Goal: Task Accomplishment & Management: Complete application form

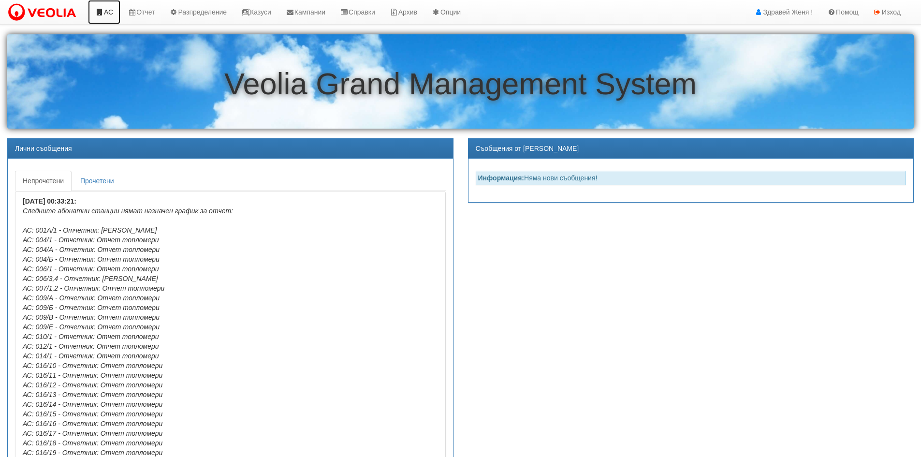
click at [105, 14] on link "АС" at bounding box center [104, 12] width 32 height 24
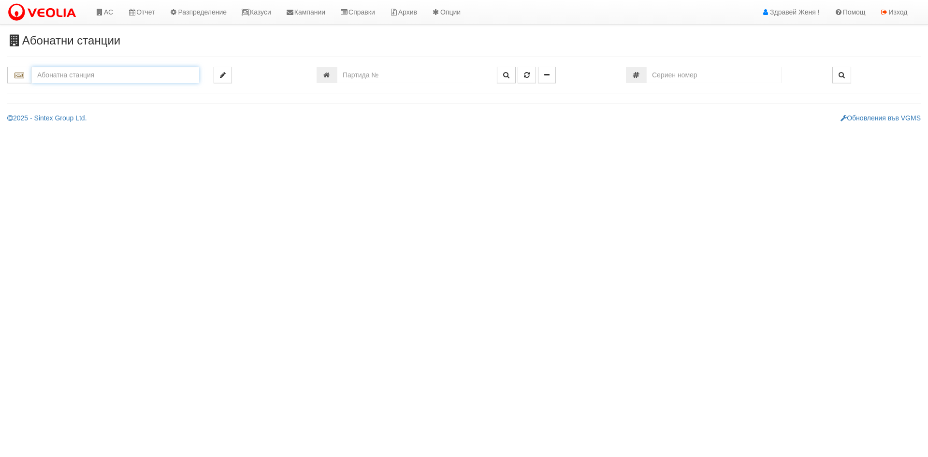
click at [66, 79] on input "text" at bounding box center [115, 75] width 168 height 16
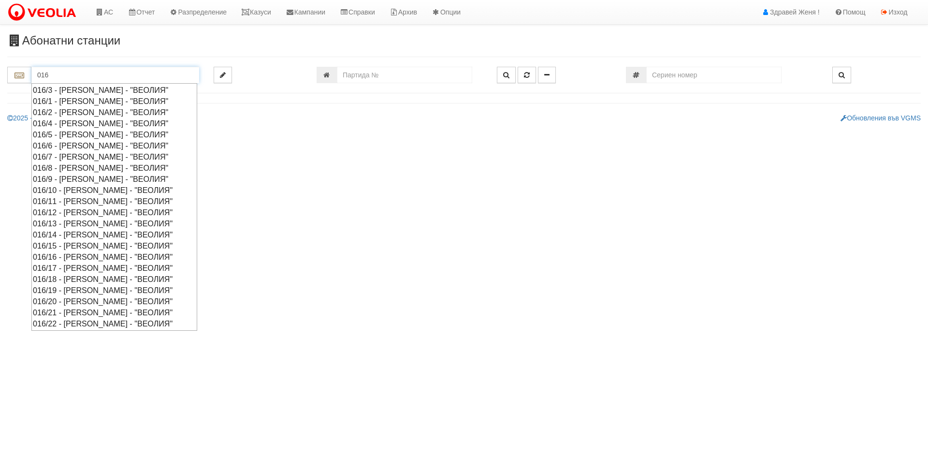
click at [93, 289] on div "016/19 - Орхид Хилс - "ВЕОЛИЯ"" at bounding box center [114, 290] width 163 height 11
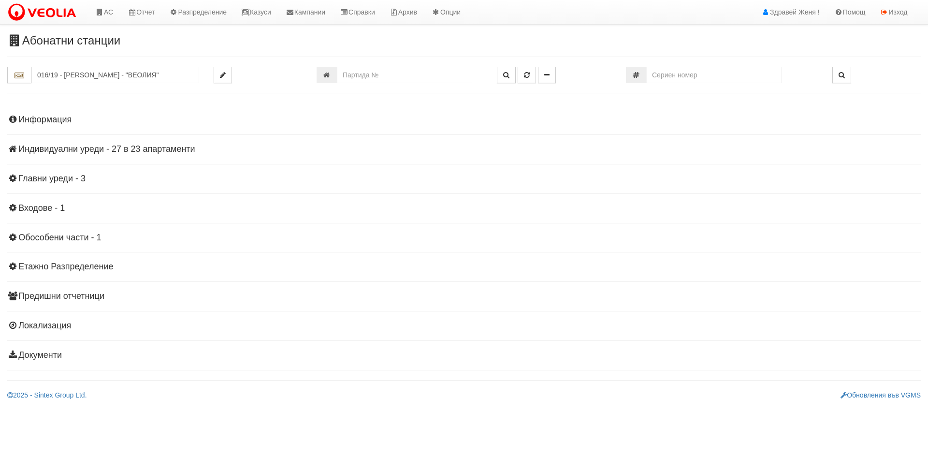
click at [185, 150] on h4 "Индивидуални уреди - 27 в 23 апартаменти" at bounding box center [463, 149] width 913 height 10
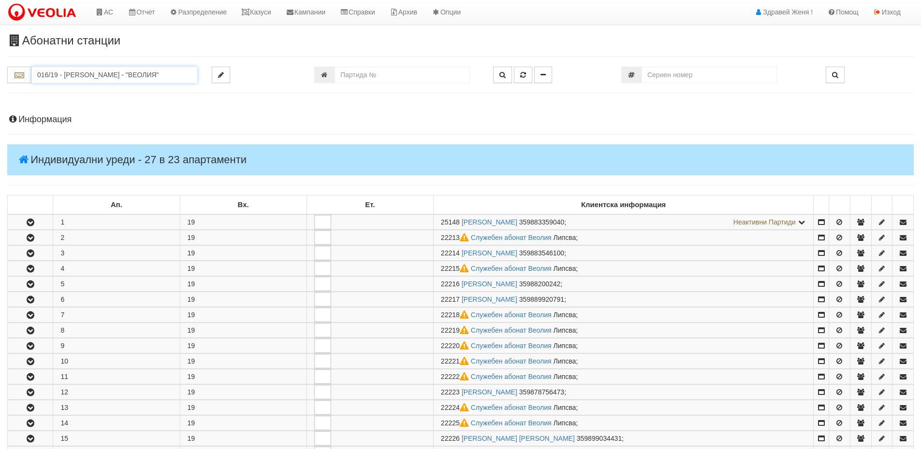
click at [129, 74] on input "016/19 - Орхид Хилс - "ВЕОЛИЯ"" at bounding box center [114, 75] width 166 height 16
click at [98, 109] on div "166/В - Възраждане - "ВЕОЛИЯ"" at bounding box center [114, 112] width 163 height 11
type input "166/В - Възраждане - "ВЕОЛИЯ""
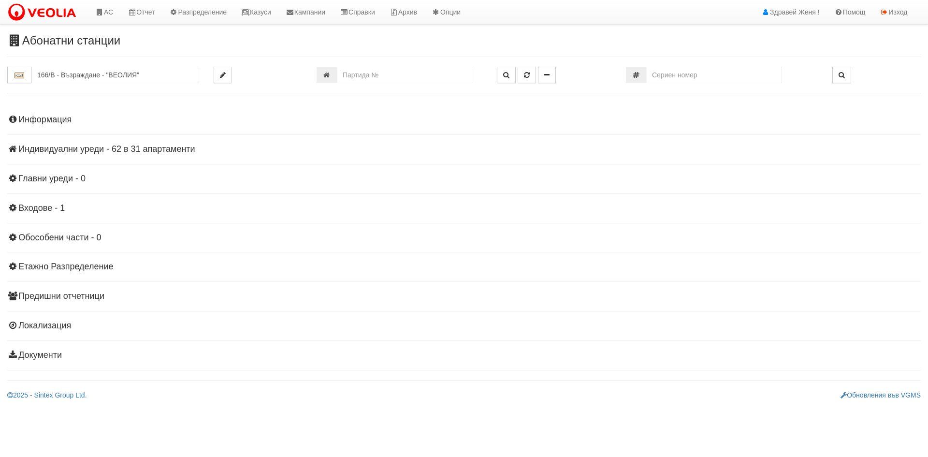
click at [159, 147] on h4 "Индивидуални уреди - 62 в 31 апартаменти" at bounding box center [463, 149] width 913 height 10
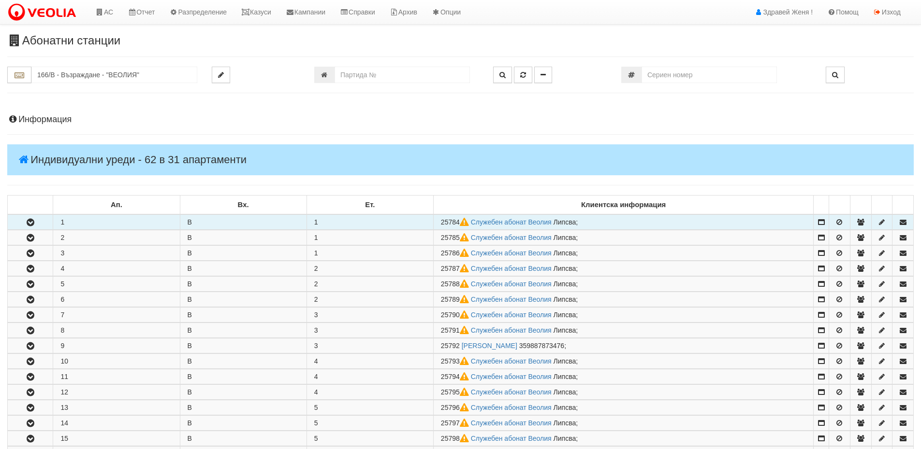
click at [35, 226] on icon "button" at bounding box center [31, 222] width 12 height 7
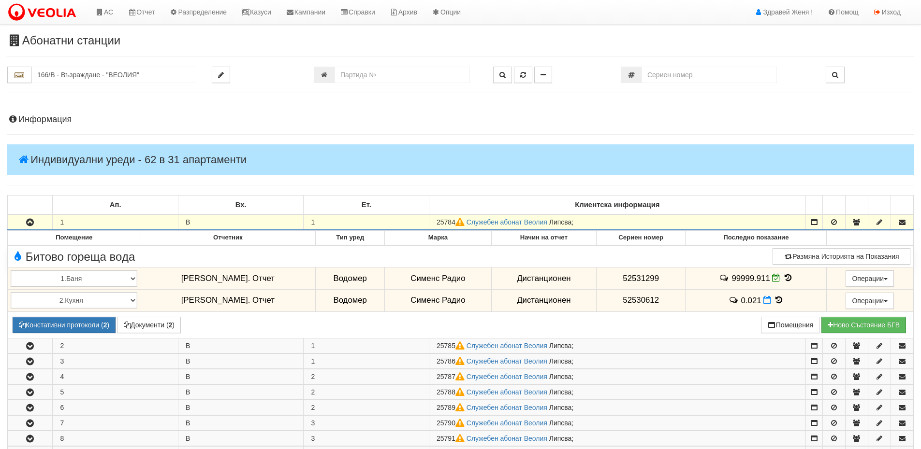
drag, startPoint x: 456, startPoint y: 221, endPoint x: 436, endPoint y: 226, distance: 19.9
click at [436, 226] on td "25784 Служебен абонат Веолия Липсва ;" at bounding box center [617, 222] width 376 height 15
copy span "25784"
click at [259, 10] on link "Казуси" at bounding box center [256, 12] width 44 height 24
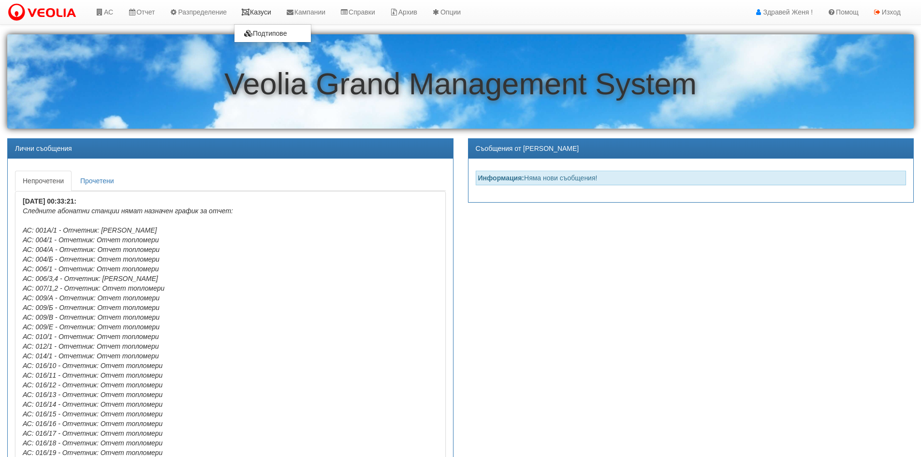
click at [269, 10] on link "Казуси" at bounding box center [256, 12] width 44 height 24
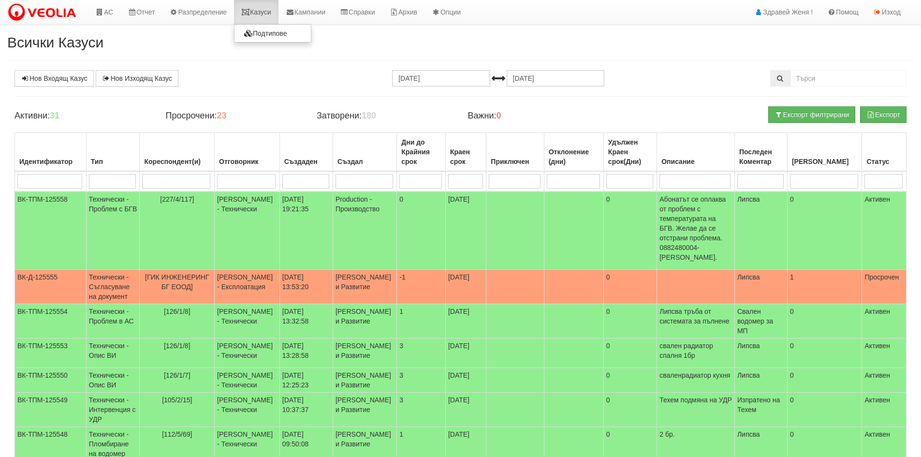
click at [267, 11] on link "Казуси" at bounding box center [256, 12] width 44 height 24
click at [271, 10] on link "Казуси" at bounding box center [256, 12] width 44 height 24
click at [74, 78] on link "Нов Входящ Казус" at bounding box center [53, 78] width 79 height 16
click at [263, 14] on link "Казуси" at bounding box center [256, 12] width 44 height 24
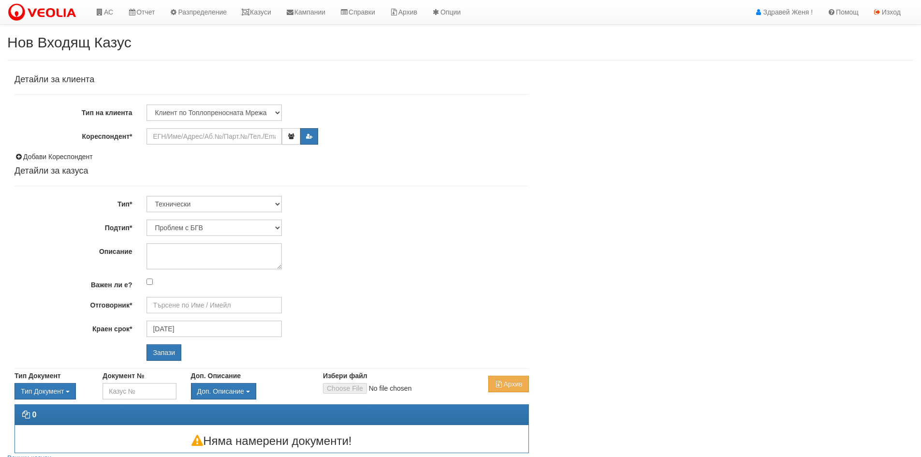
type input "[PERSON_NAME] - Технически"
click at [188, 136] on input "Кореспондент*" at bounding box center [213, 136] width 135 height 16
paste input "25784"
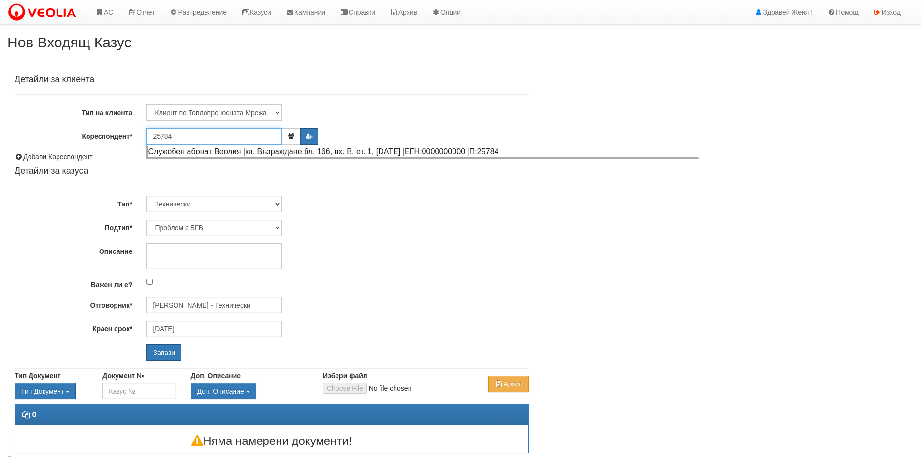
click at [230, 151] on div "Служебен абонат Веолия |кв. Възраждане бл. 166, вх. В, ет. 1, ап. 1 |ЕГН:000000…" at bounding box center [422, 151] width 550 height 12
type input "Служебен абонат Веолия"
type input "[PERSON_NAME] - Технически"
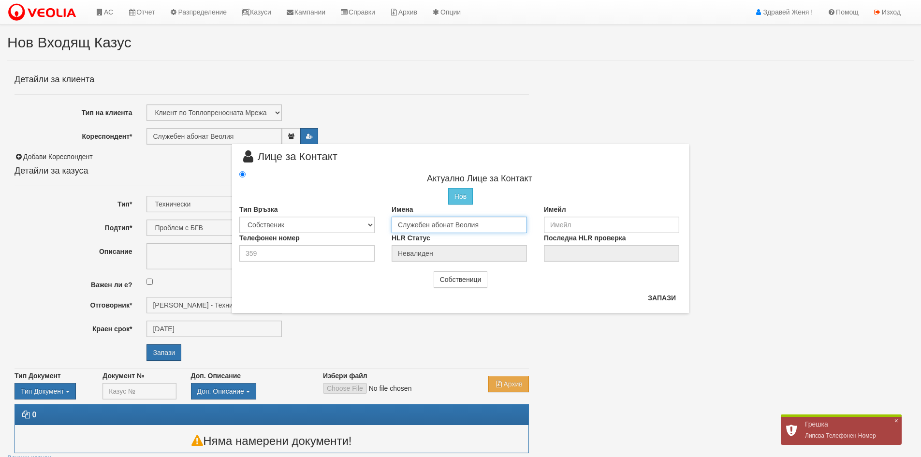
drag, startPoint x: 487, startPoint y: 226, endPoint x: 394, endPoint y: 222, distance: 93.3
click at [394, 222] on input "Служебен абонат Веолия" at bounding box center [458, 224] width 135 height 16
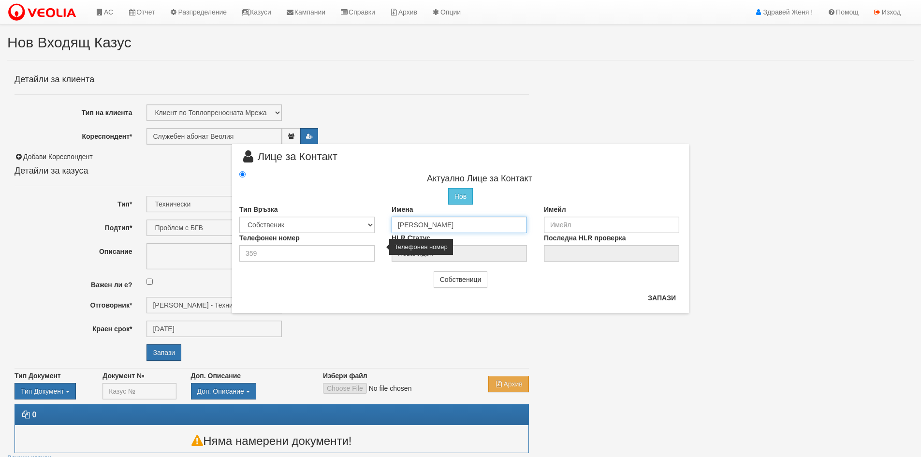
type input "Зейнеб Метин Гюнерхан"
click at [277, 251] on input "number" at bounding box center [306, 253] width 135 height 16
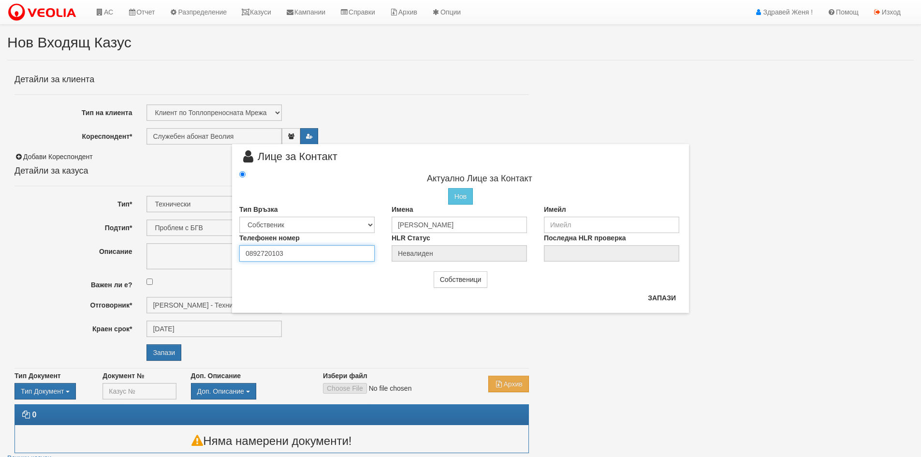
type input "0892720103"
click at [580, 226] on input "email" at bounding box center [611, 224] width 135 height 16
type input "Z"
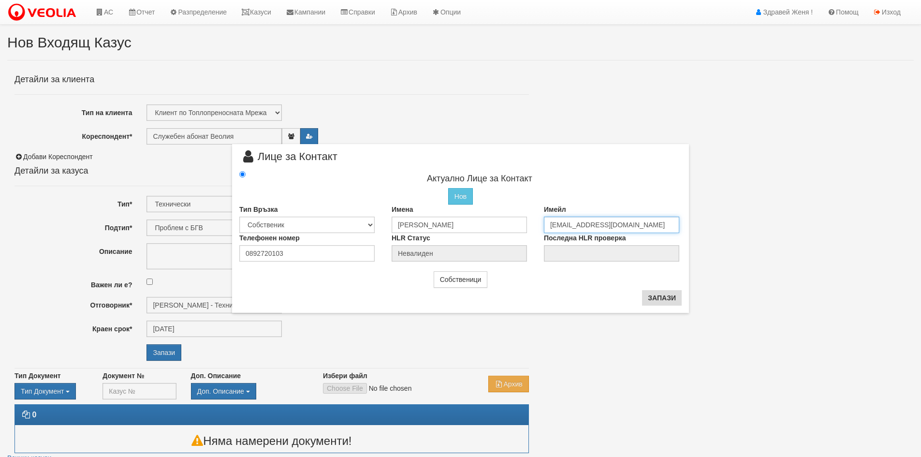
type input "zeynebhsn98@abv.bg"
click at [677, 300] on button "Запази" at bounding box center [662, 297] width 40 height 15
type input "Зейнеб Метин Гюнерхан"
radio input "true"
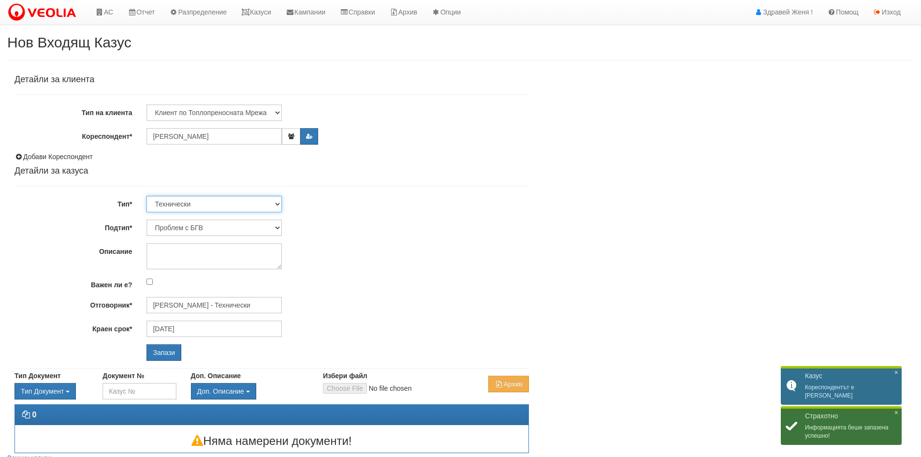
click at [277, 202] on select "Технически ФТС Търговски Административен Производствен Експлоатационен Финансов…" at bounding box center [213, 204] width 135 height 16
select select "1"
click at [146, 196] on select "Технически ФТС Търговски Административен Производствен Експлоатационен Финансов…" at bounding box center [213, 204] width 135 height 16
type input "17/10/2025"
type input "Миглена Михова - Клиенти и Развитие"
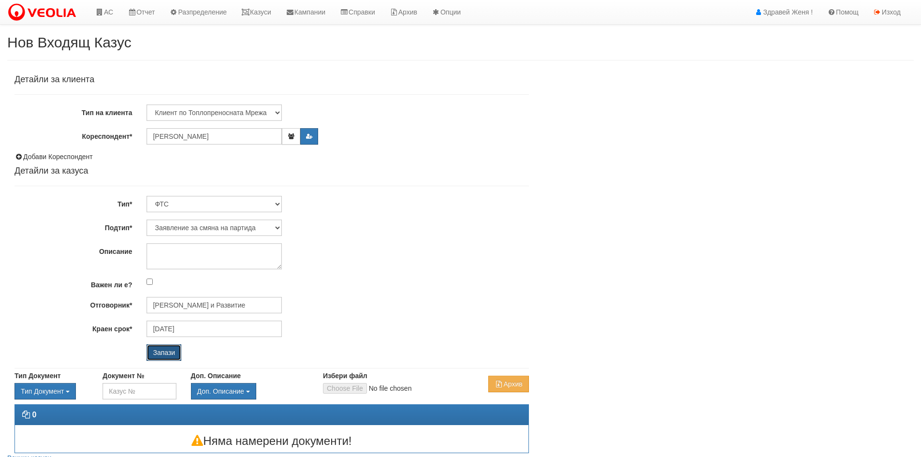
click at [168, 351] on input "Запази" at bounding box center [163, 352] width 35 height 16
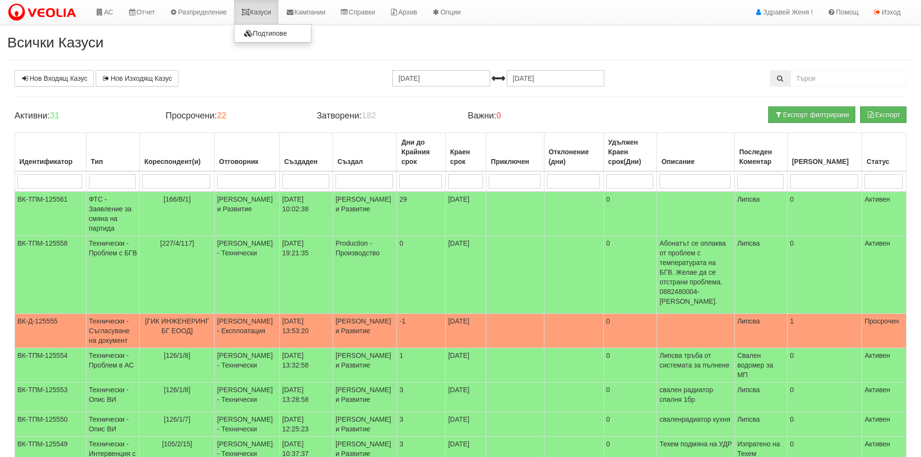
click at [267, 14] on link "Казуси" at bounding box center [256, 12] width 44 height 24
click at [111, 14] on link "АС" at bounding box center [104, 12] width 32 height 24
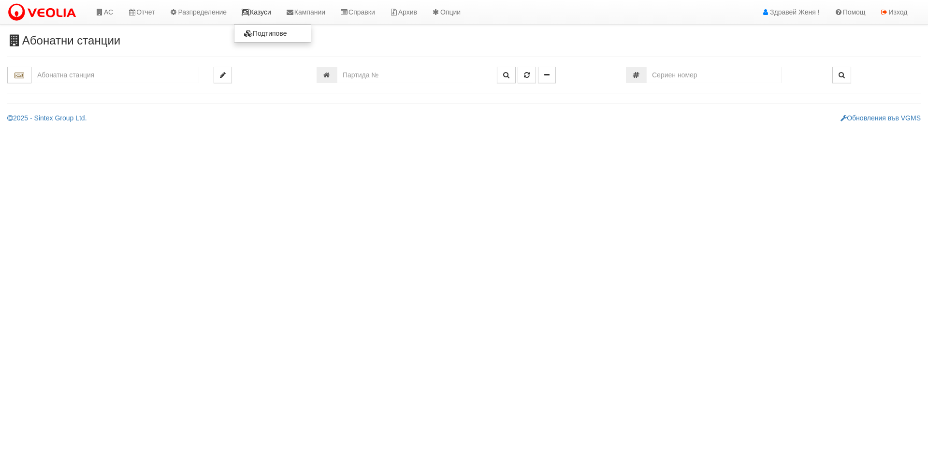
click at [260, 10] on link "Казуси" at bounding box center [256, 12] width 44 height 24
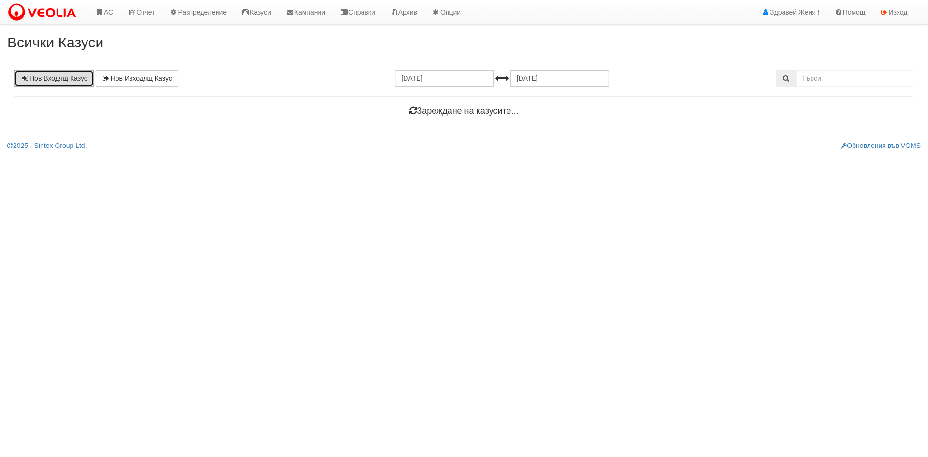
click at [48, 80] on link "Нов Входящ Казус" at bounding box center [53, 78] width 79 height 16
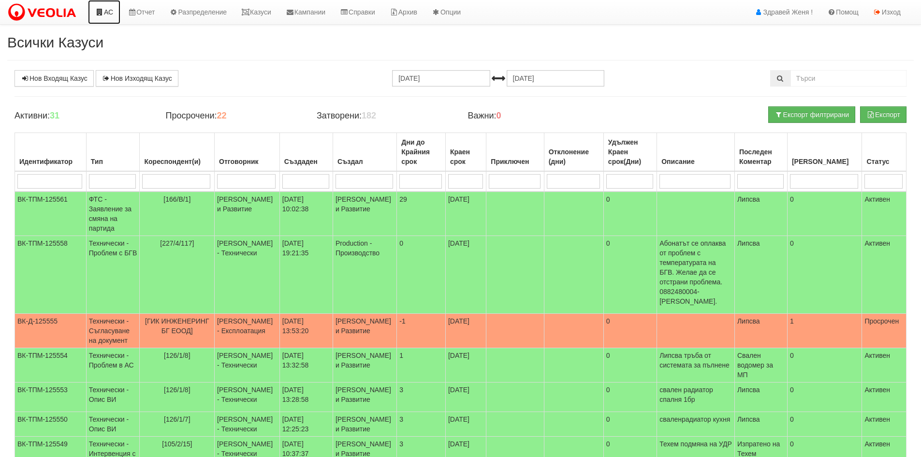
click at [116, 13] on link "АС" at bounding box center [104, 12] width 32 height 24
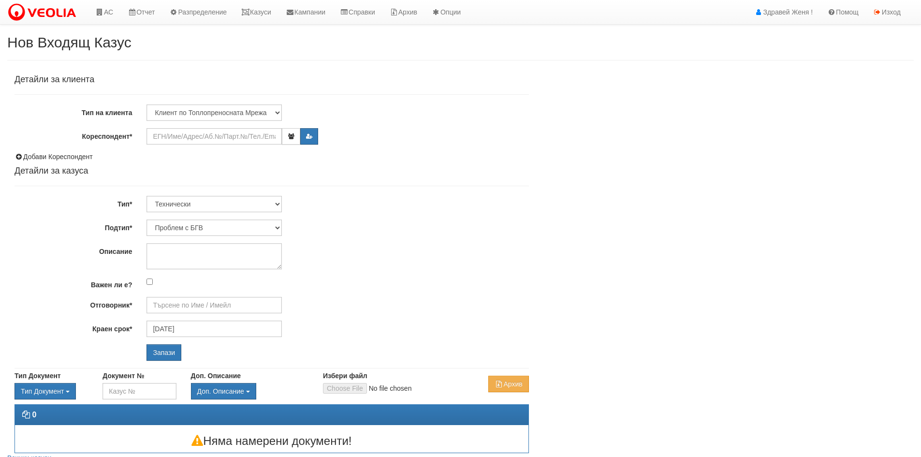
type input "[PERSON_NAME] - Технически"
click at [185, 136] on input "Кореспондент*" at bounding box center [213, 136] width 135 height 16
click at [171, 134] on input "206/5/48" at bounding box center [213, 136] width 135 height 16
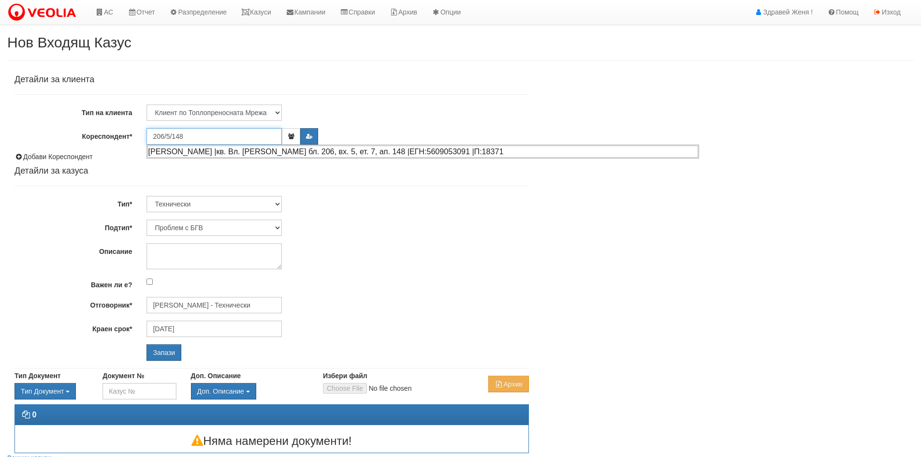
click at [252, 149] on div "КРАСИМИРА ГЕНОВА ЦОНЕВА |кв. Вл. Варненчик бл. 206, вх. 5, ет. 7, ап. 148 |ЕГН:…" at bounding box center [422, 151] width 550 height 12
type input "КРАСИМИРА ГЕНОВА ЦОНЕВА"
type input "Дончо Дончев - Технически"
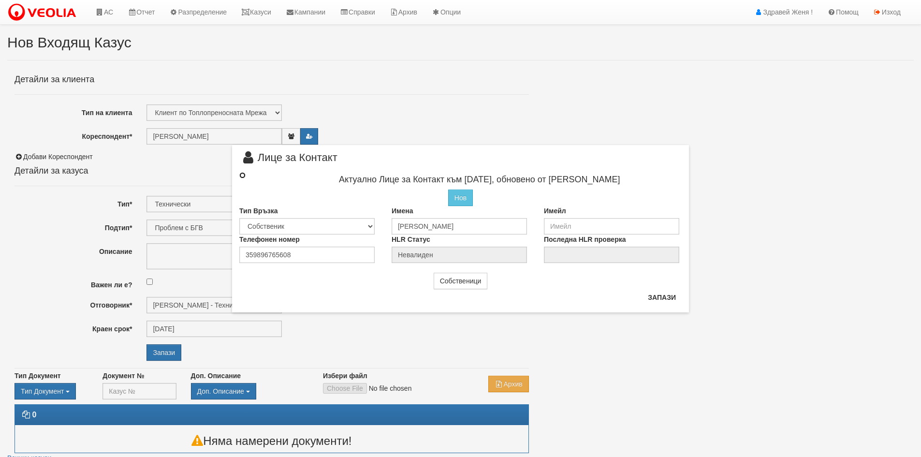
click at [242, 173] on input "radio" at bounding box center [242, 175] width 6 height 6
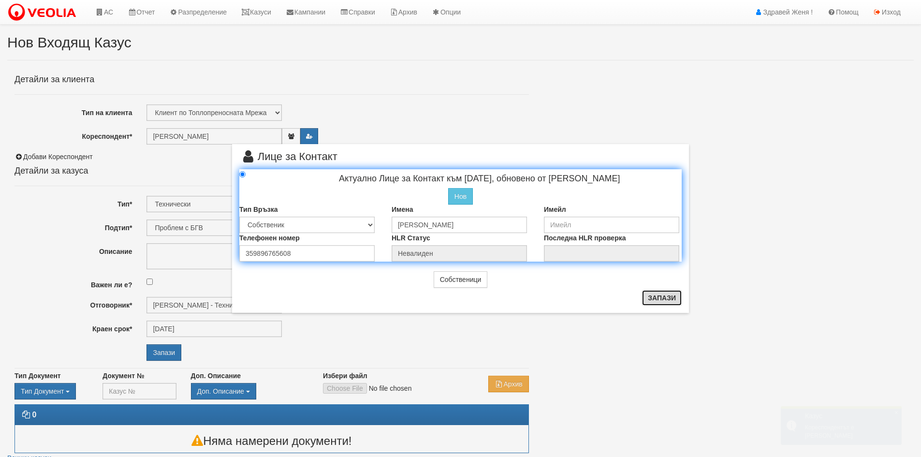
click at [653, 296] on button "Запази" at bounding box center [662, 297] width 40 height 15
radio input "true"
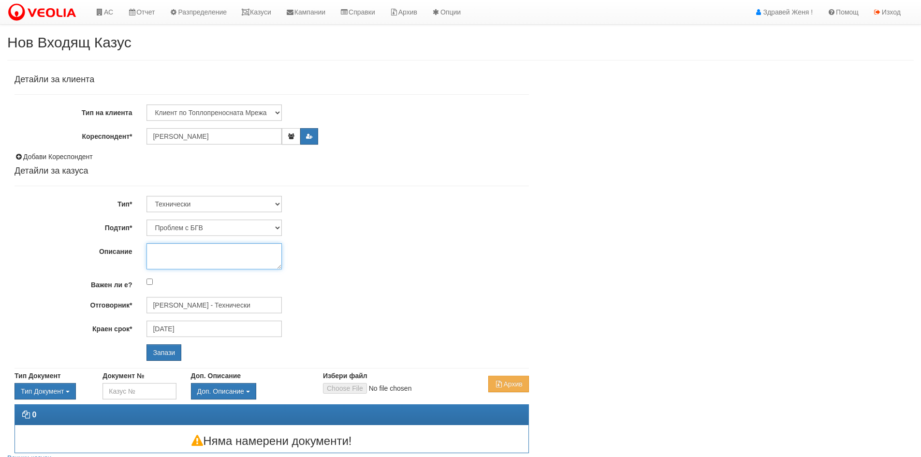
click at [207, 254] on textarea "Описание" at bounding box center [213, 256] width 135 height 26
click at [178, 257] on textarea "Описание" at bounding box center [213, 256] width 135 height 26
type textarea "O"
type textarea "О"
click at [232, 251] on textarea "Няма топла вода в целия вход от неделя" at bounding box center [213, 256] width 135 height 26
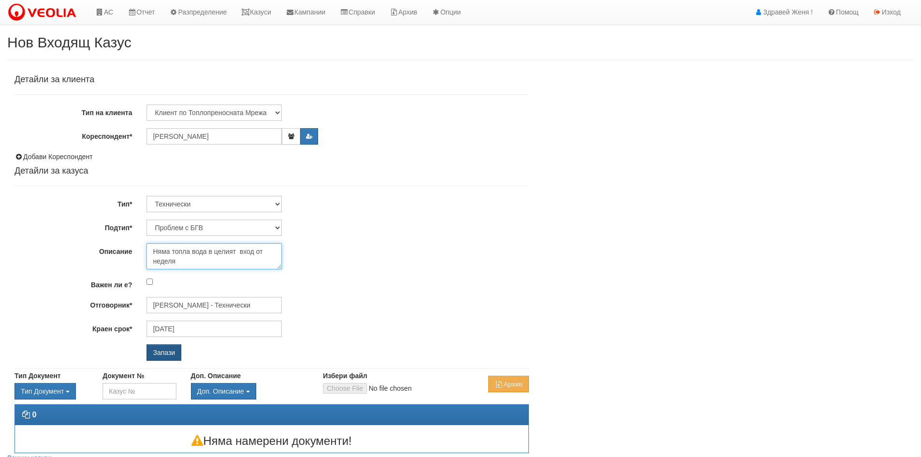
type textarea "Няма топла вода в целият вход от неделя"
click at [177, 351] on input "Запази" at bounding box center [163, 352] width 35 height 16
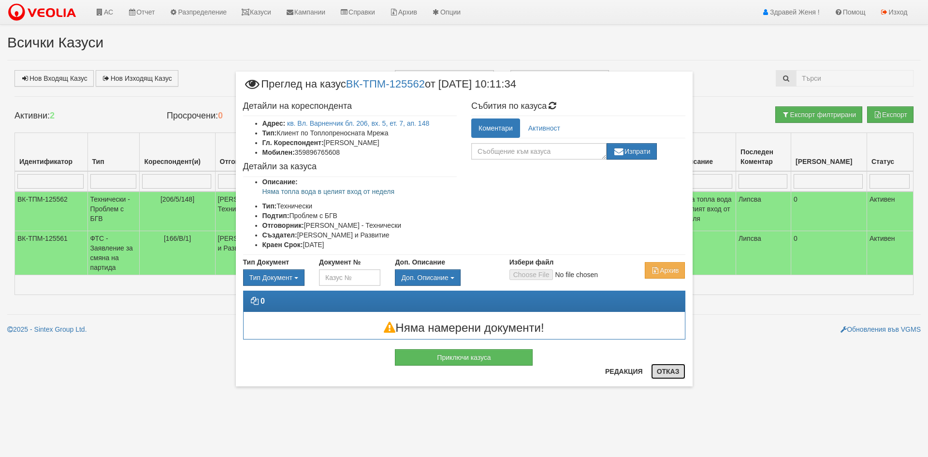
click at [672, 366] on button "Отказ" at bounding box center [668, 370] width 34 height 15
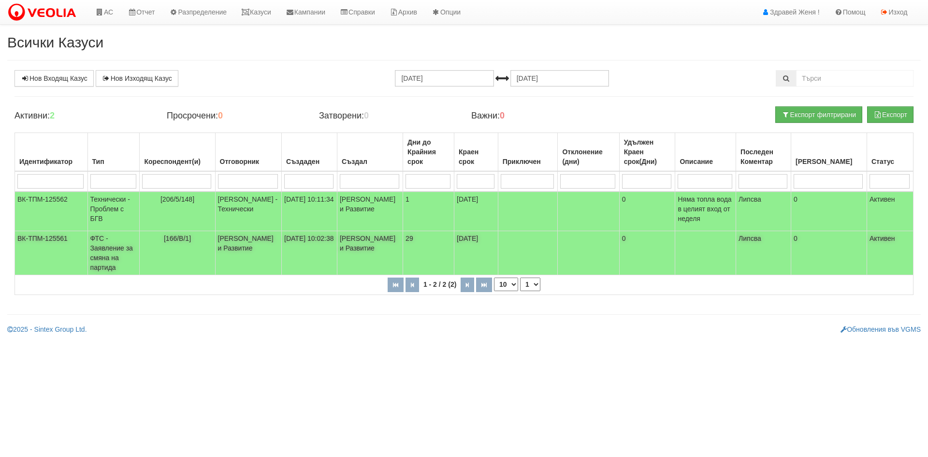
click at [362, 259] on td "[PERSON_NAME] и Развитие" at bounding box center [370, 253] width 66 height 44
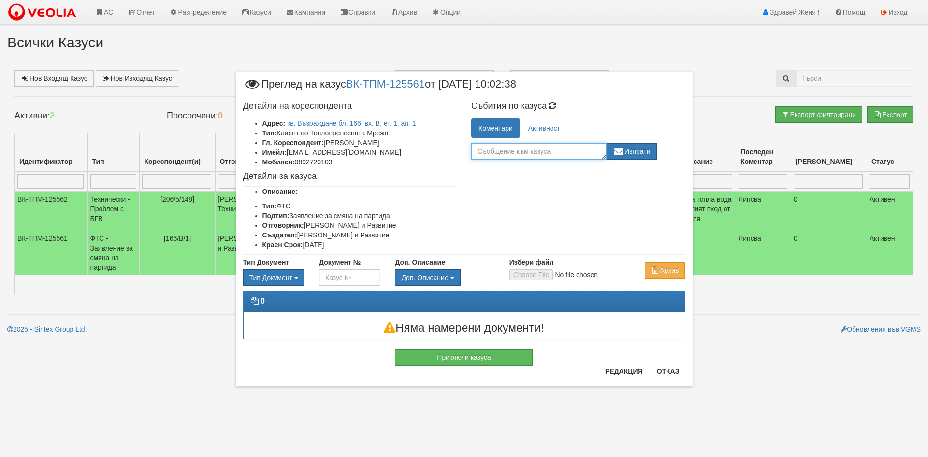
click at [532, 152] on textarea at bounding box center [538, 151] width 135 height 16
type textarea "*"
type textarea "+Декларация за платформа"
click at [647, 152] on button "Изпрати" at bounding box center [631, 151] width 50 height 16
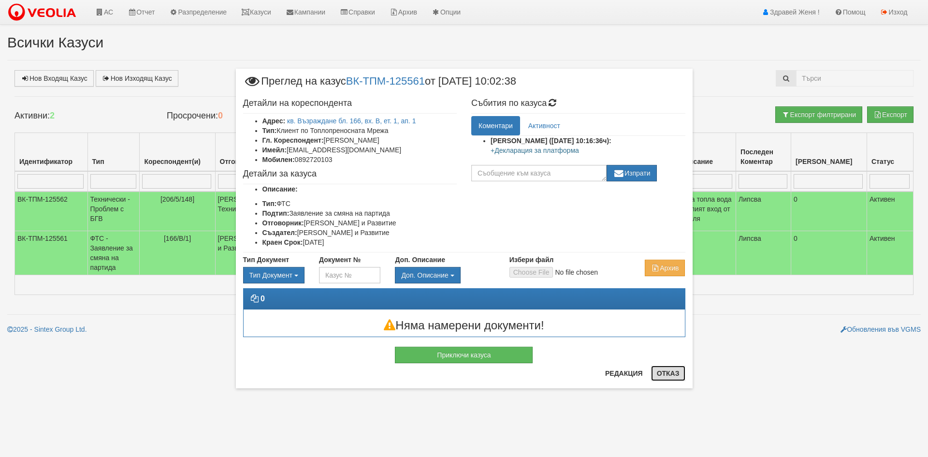
click at [661, 376] on button "Отказ" at bounding box center [668, 372] width 34 height 15
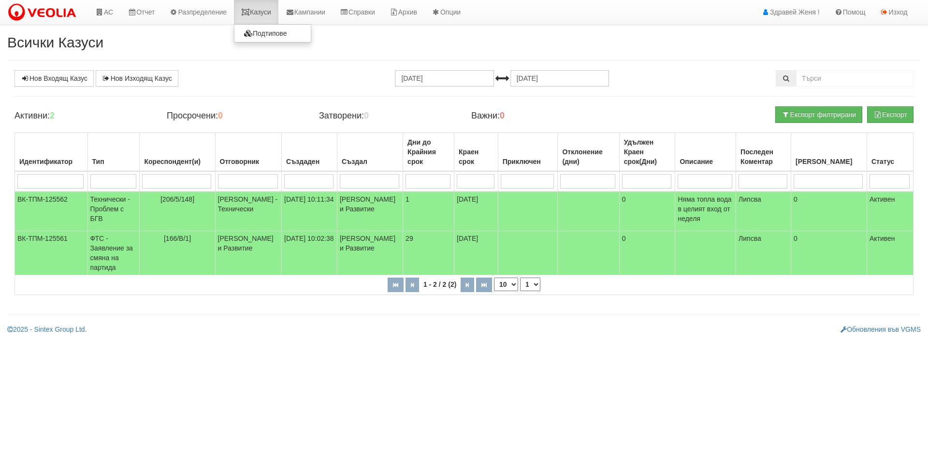
click at [260, 13] on link "Казуси" at bounding box center [256, 12] width 44 height 24
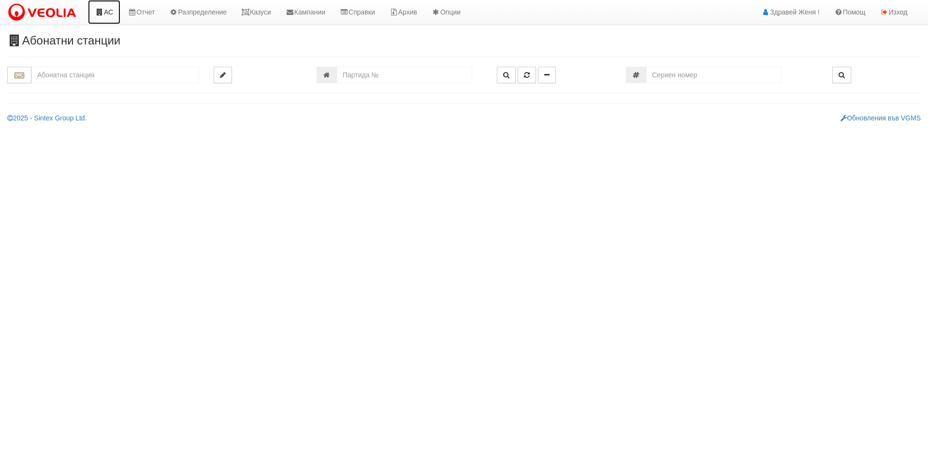
click at [110, 8] on link "АС" at bounding box center [104, 12] width 32 height 24
click at [105, 12] on link "АС" at bounding box center [104, 12] width 32 height 24
click at [65, 79] on input "text" at bounding box center [115, 75] width 168 height 16
click at [58, 72] on input "text" at bounding box center [115, 75] width 168 height 16
click at [43, 78] on input "text" at bounding box center [115, 75] width 168 height 16
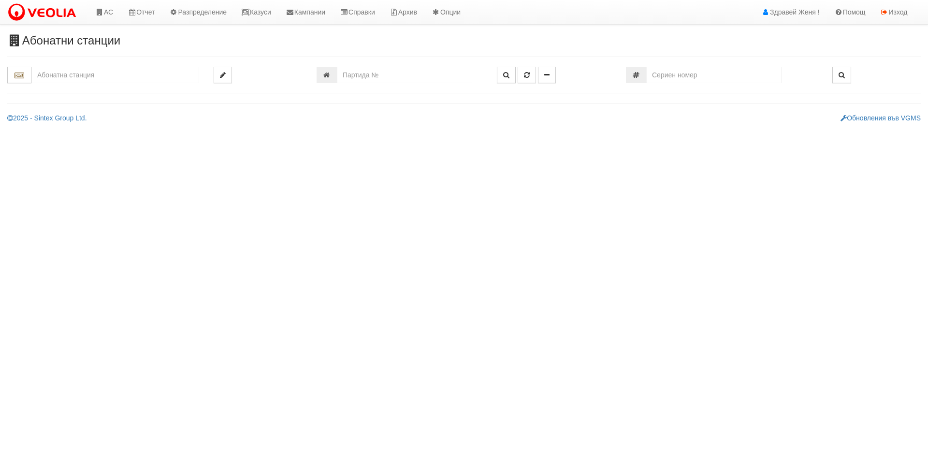
drag, startPoint x: 58, startPoint y: 68, endPoint x: 57, endPoint y: 90, distance: 22.7
click at [58, 72] on input "text" at bounding box center [115, 75] width 168 height 16
type input "0"
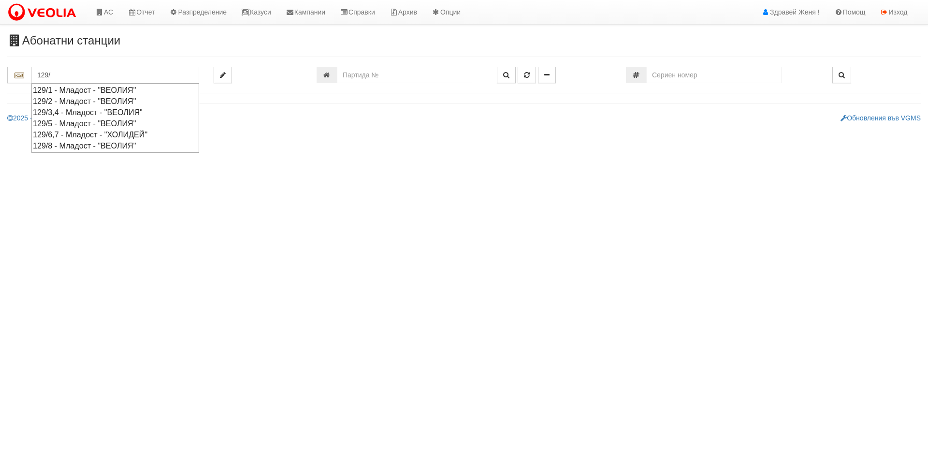
click at [77, 121] on div "129/5 - Младост - "ВЕОЛИЯ"" at bounding box center [115, 123] width 165 height 11
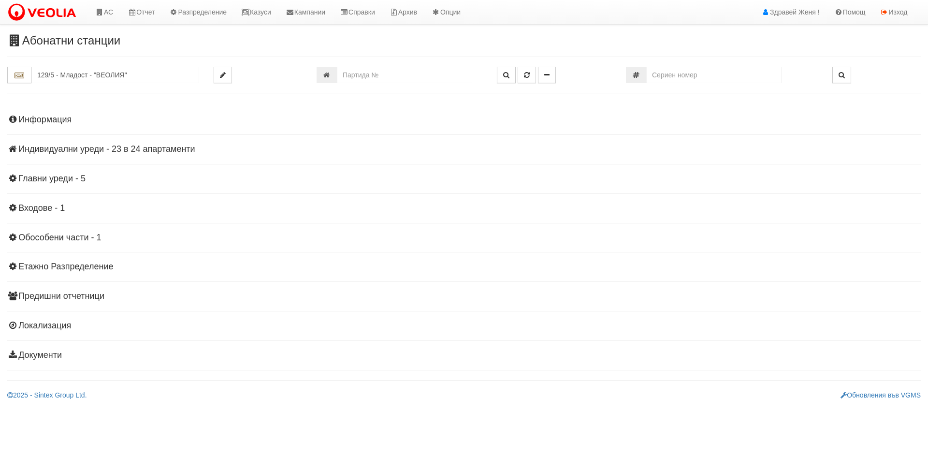
click at [80, 149] on h4 "Индивидуални уреди - 23 в 24 апартаменти" at bounding box center [463, 149] width 913 height 10
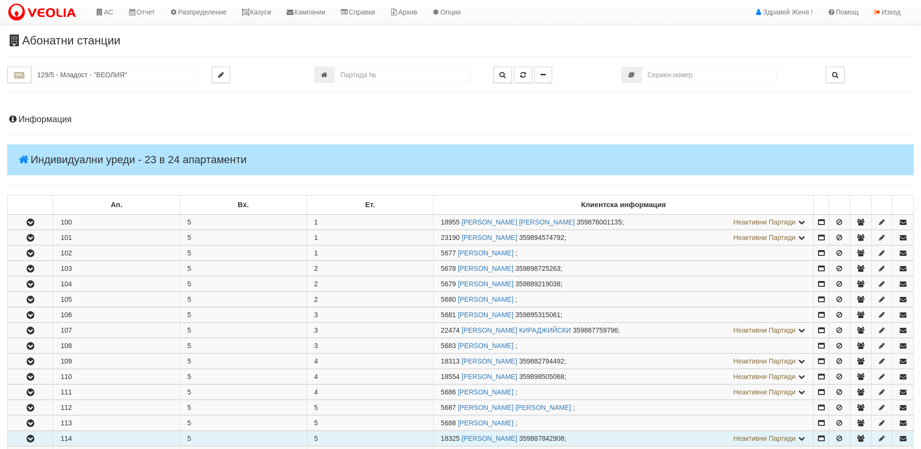
click at [20, 436] on button "button" at bounding box center [30, 439] width 45 height 14
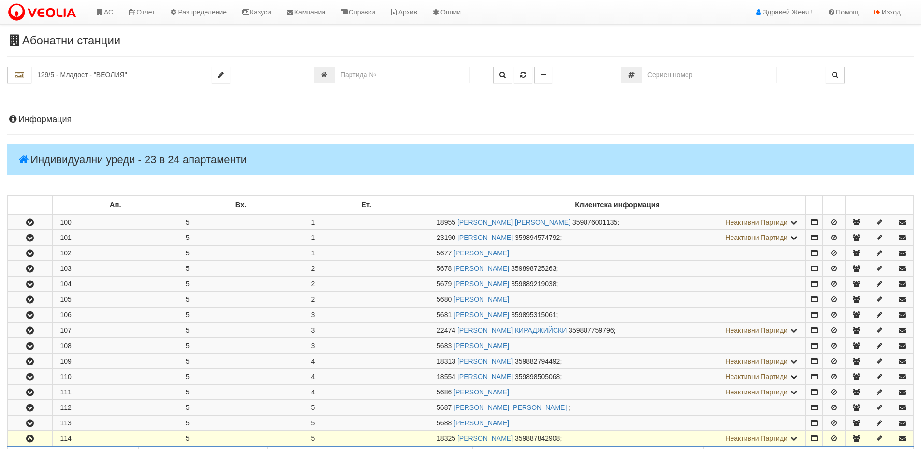
click at [29, 442] on icon "button" at bounding box center [30, 439] width 12 height 7
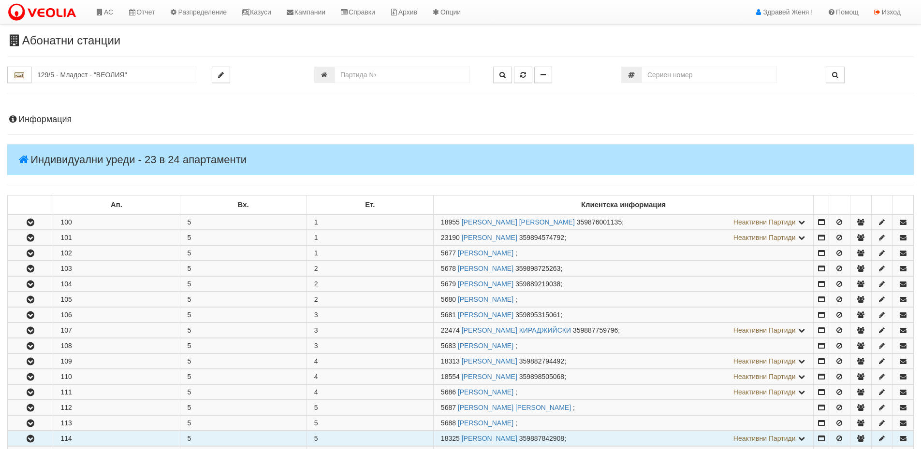
click at [29, 442] on icon "button" at bounding box center [31, 439] width 12 height 7
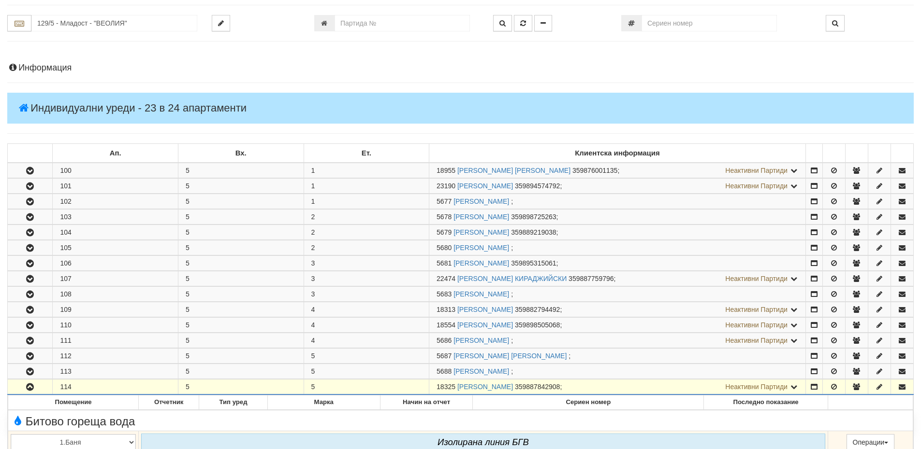
scroll to position [145, 0]
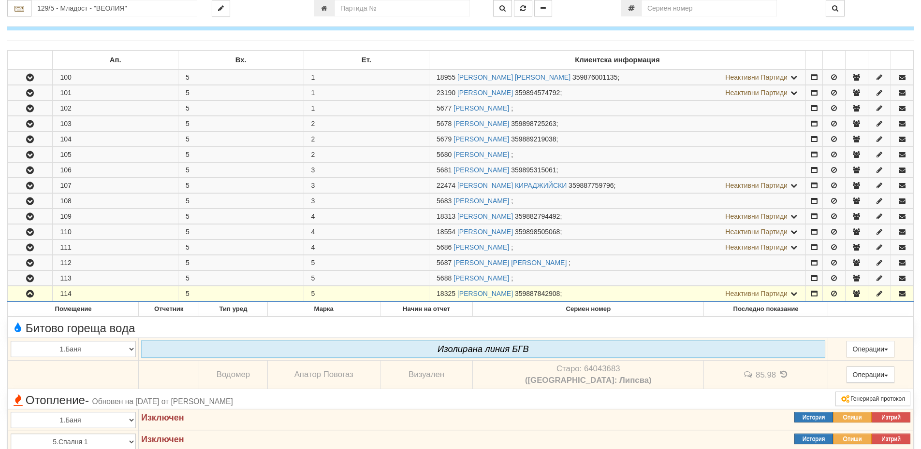
drag, startPoint x: 455, startPoint y: 293, endPoint x: 435, endPoint y: 294, distance: 20.3
click at [435, 294] on td "18325 ЗЛАТКА КОЛЕВА МАРИНОВА 359887842908 ; Неактивни Партиди 5689 ВЕСЕЛИН МАРИ…" at bounding box center [617, 294] width 376 height 15
copy span "18325"
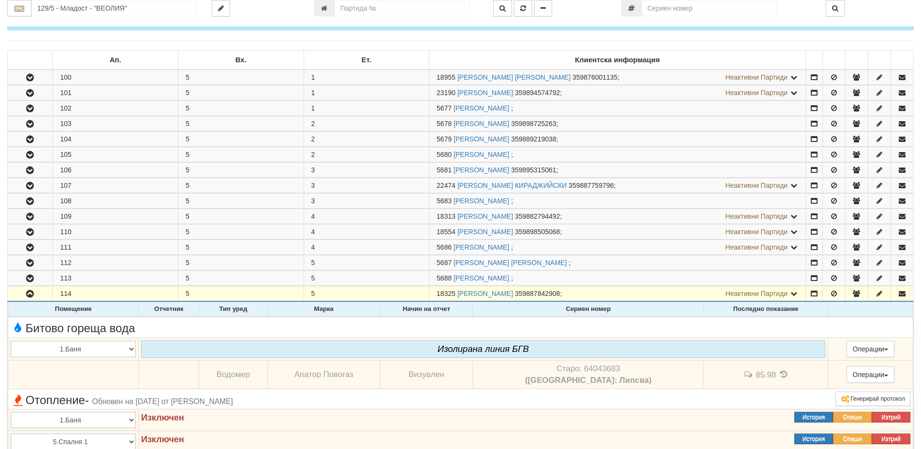
click at [610, 331] on div "Битово гореща вода" at bounding box center [460, 327] width 914 height 15
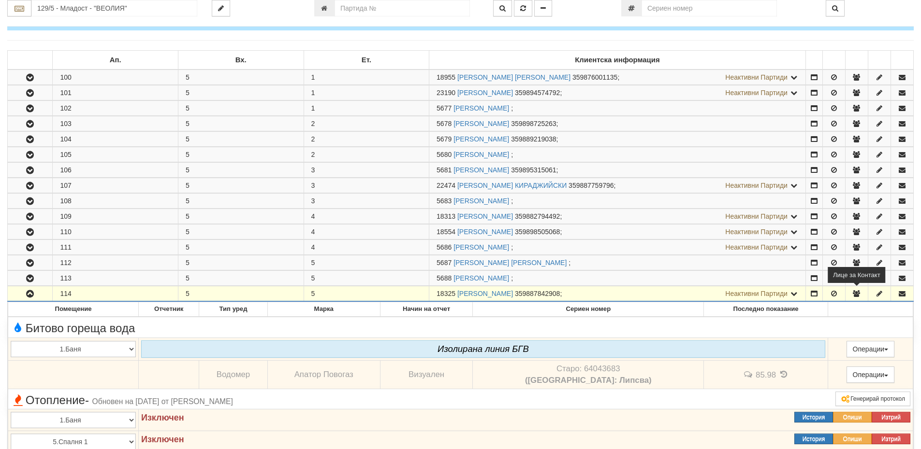
click at [857, 294] on icon "button" at bounding box center [856, 293] width 9 height 7
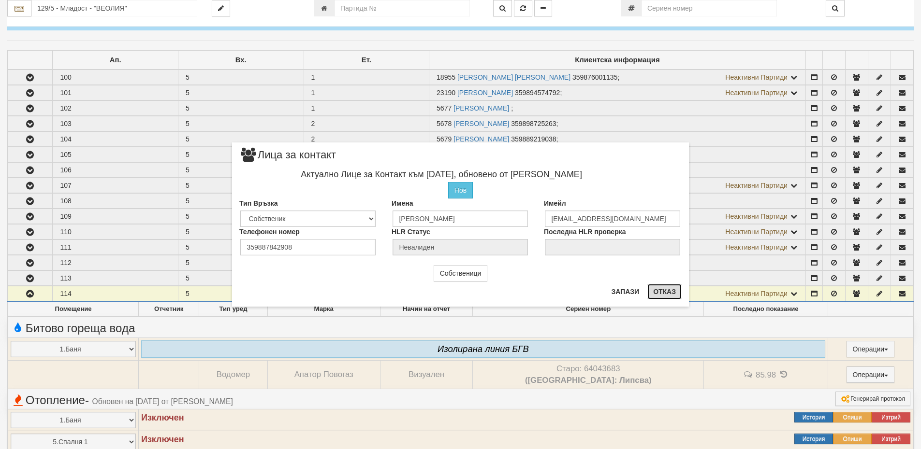
click at [667, 289] on button "Отказ" at bounding box center [664, 291] width 34 height 15
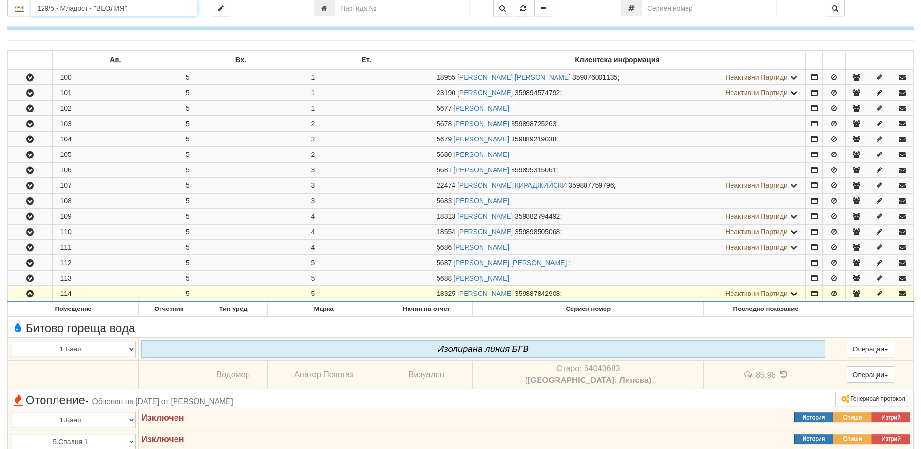
click at [49, 11] on input "129/5 - Младост - "ВЕОЛИЯ"" at bounding box center [114, 8] width 166 height 16
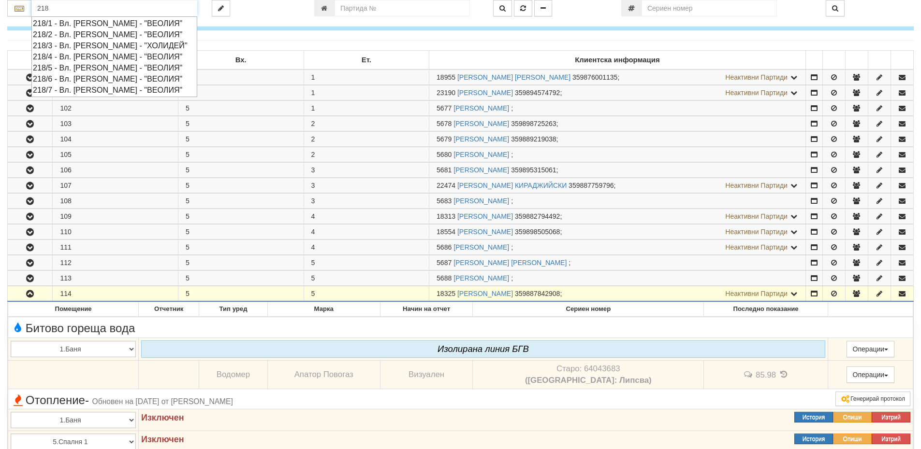
click at [47, 48] on div "218/3 - Вл. Варненчик - "ХОЛИДЕЙ"" at bounding box center [114, 45] width 163 height 11
type input "218/3 - Вл. Варненчик - "ХОЛИДЕЙ""
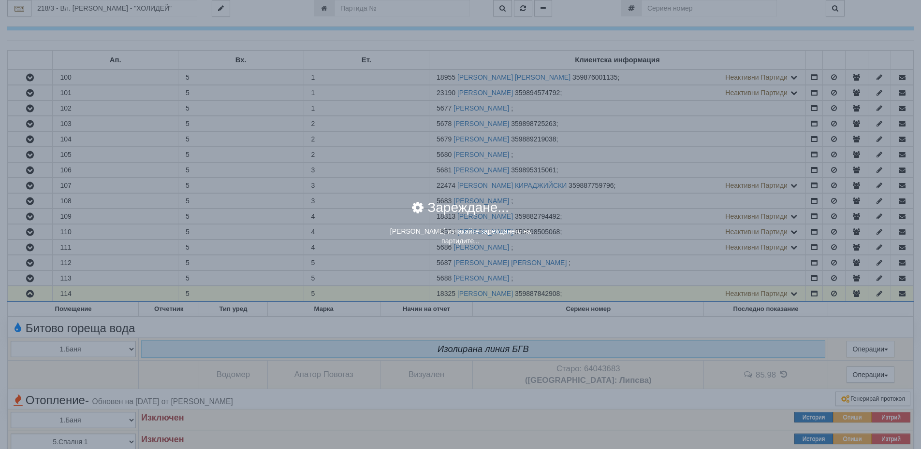
scroll to position [0, 0]
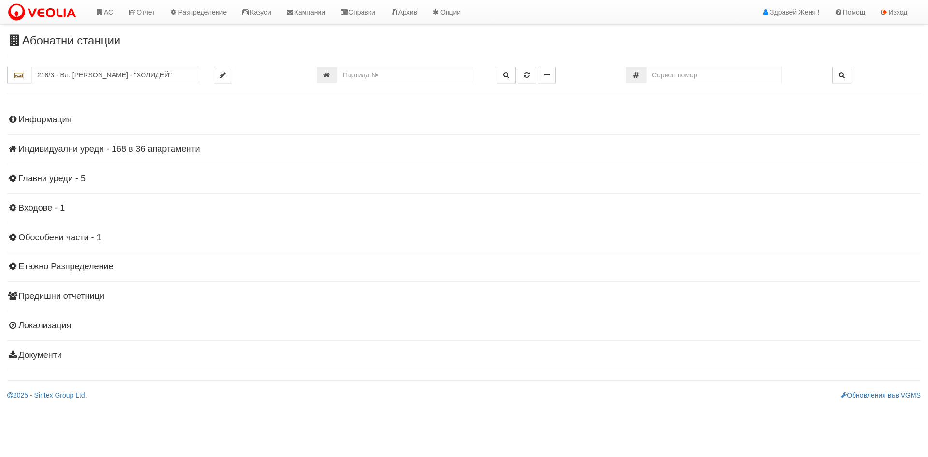
click at [89, 141] on div "Информация Параметри Брой Апартаменти: 36 Ползватели 07/2025 0 %" at bounding box center [463, 236] width 913 height 267
click at [90, 148] on h4 "Индивидуални уреди - 168 в 36 апартаменти" at bounding box center [463, 149] width 913 height 10
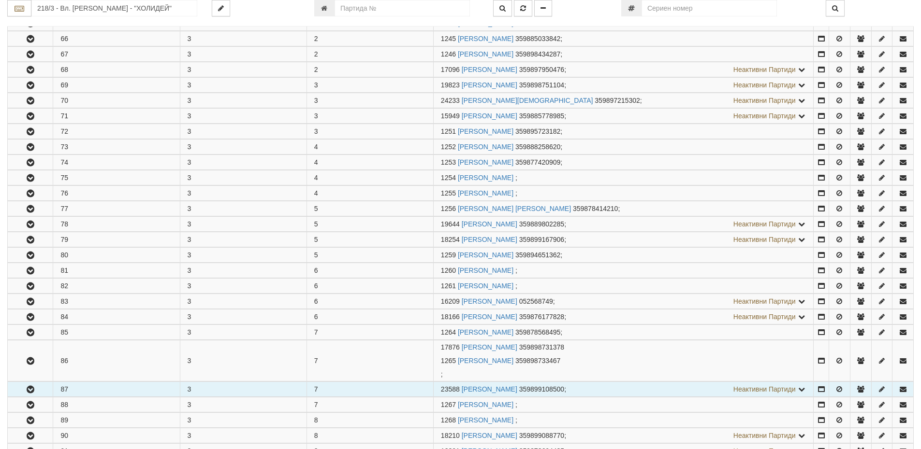
scroll to position [290, 0]
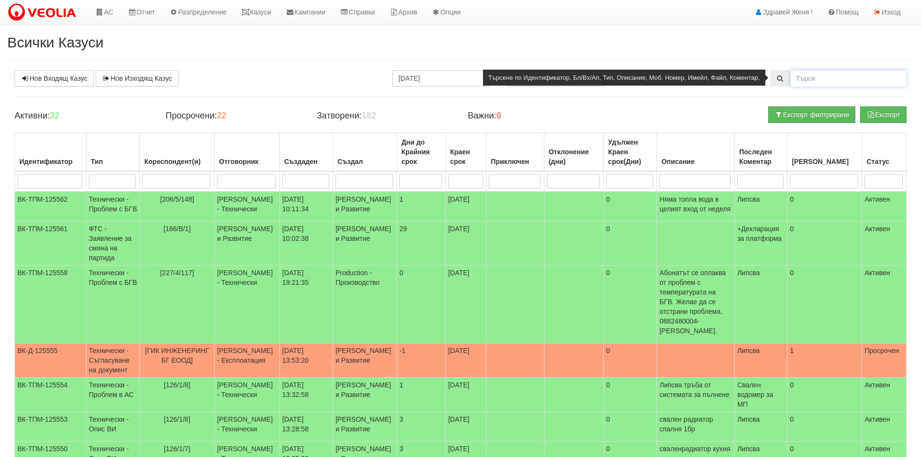
click at [809, 82] on input "text" at bounding box center [848, 78] width 116 height 16
type input "18325"
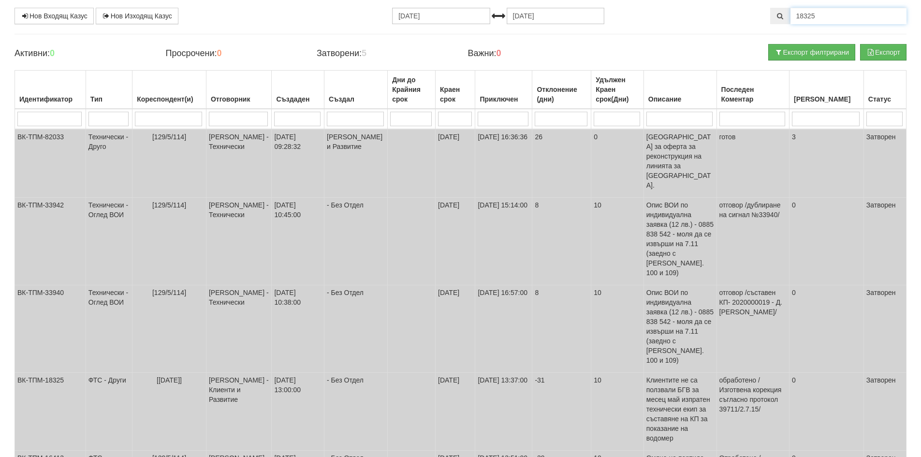
scroll to position [65, 0]
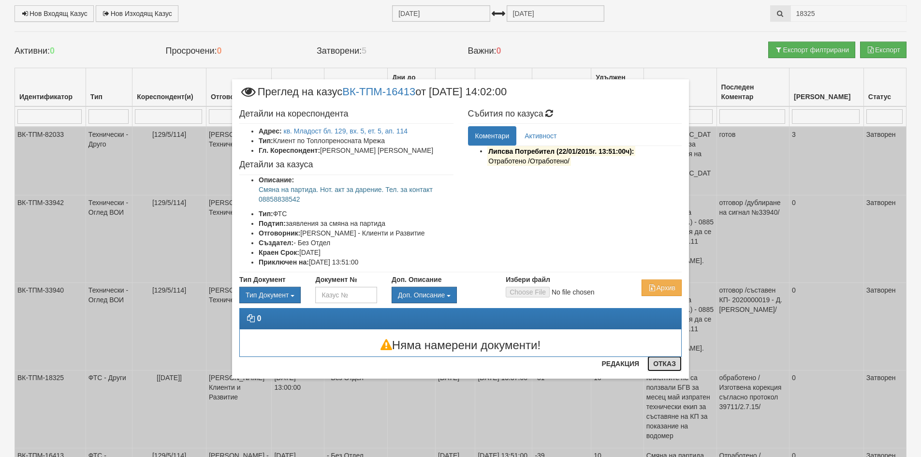
click at [656, 363] on button "Отказ" at bounding box center [664, 363] width 34 height 15
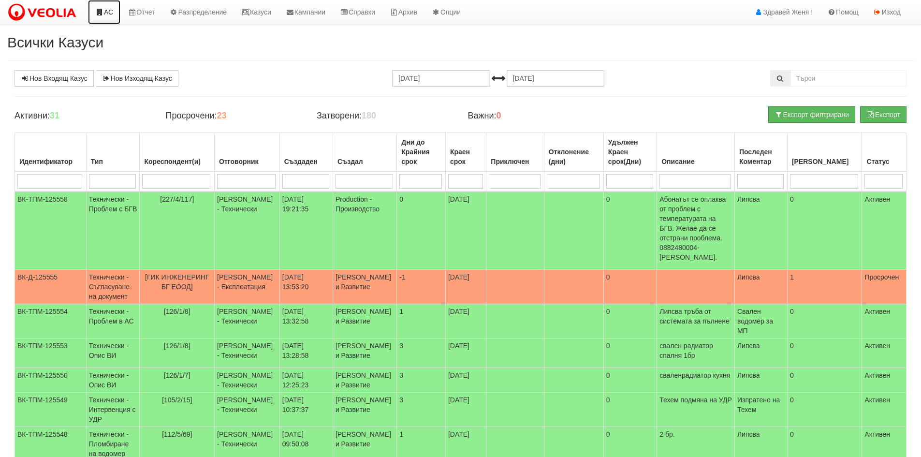
click at [116, 15] on link "АС" at bounding box center [104, 12] width 32 height 24
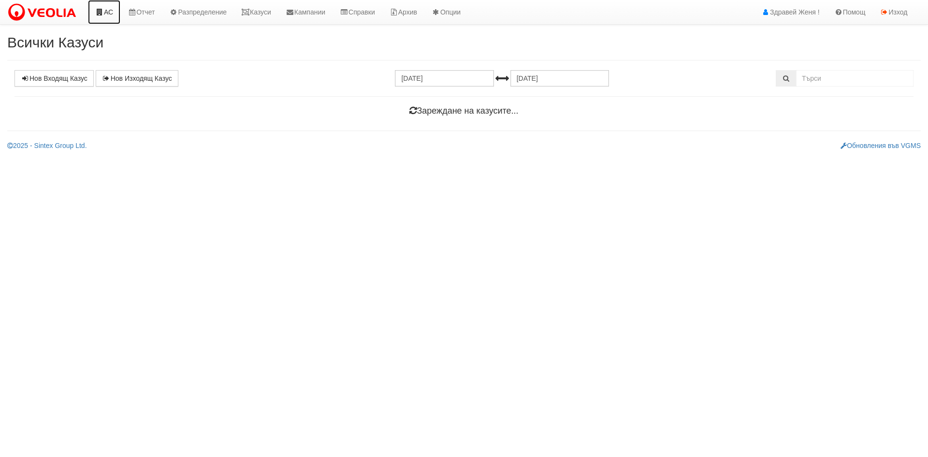
click at [109, 12] on link "АС" at bounding box center [104, 12] width 32 height 24
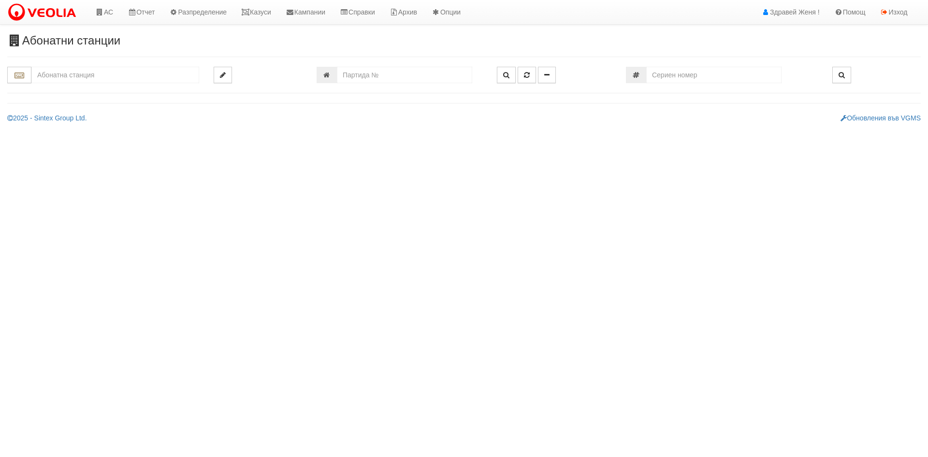
click at [63, 73] on input "text" at bounding box center [115, 75] width 168 height 16
click at [77, 100] on div "166/Б - Възраждане - "ВЕОЛИЯ"" at bounding box center [115, 101] width 165 height 11
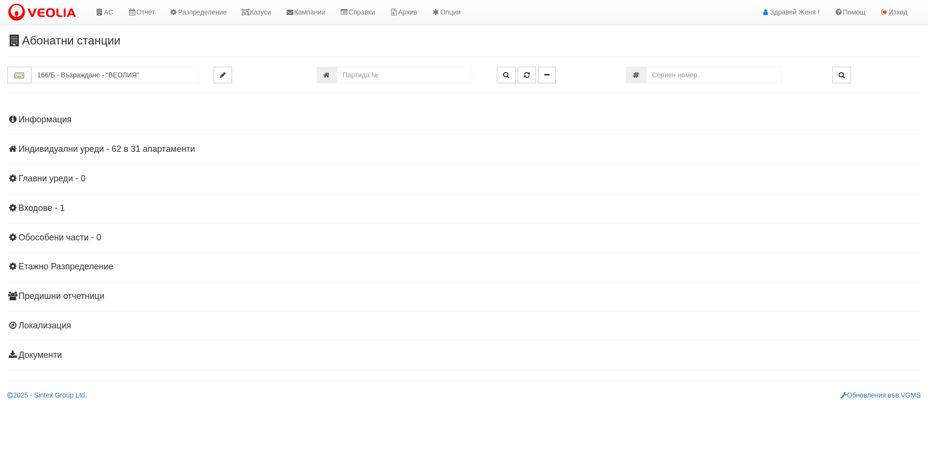
click at [178, 152] on h4 "Индивидуални уреди - 62 в 31 апартаменти" at bounding box center [463, 149] width 913 height 10
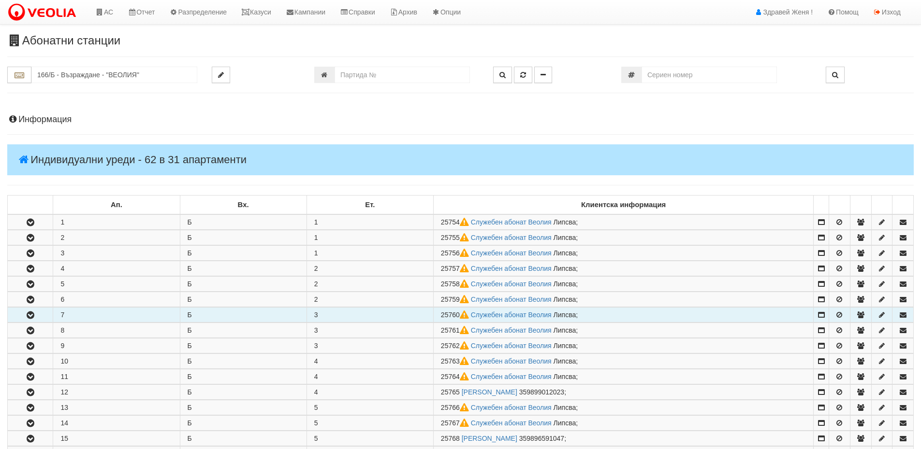
click at [40, 312] on button "button" at bounding box center [30, 315] width 45 height 14
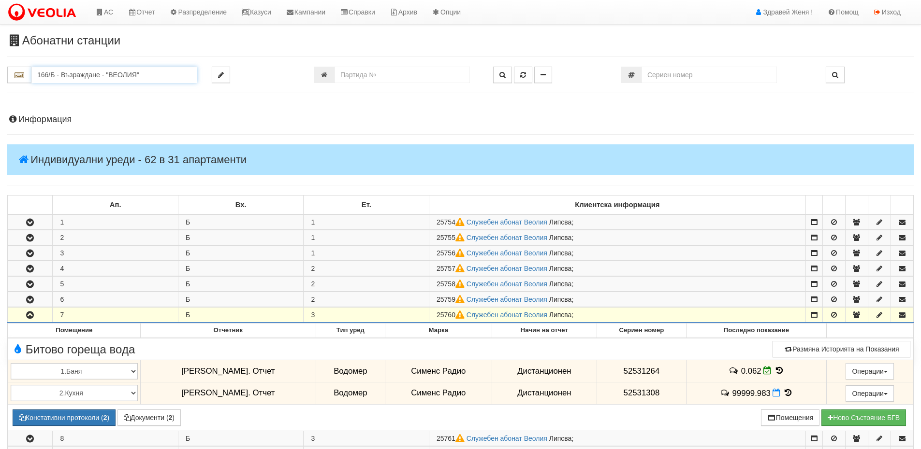
drag, startPoint x: 144, startPoint y: 73, endPoint x: 35, endPoint y: 69, distance: 109.3
click at [35, 69] on input "166/Б - Възраждане - "ВЕОЛИЯ"" at bounding box center [114, 75] width 166 height 16
click at [73, 88] on div "144/3 - Младост - "ВЕОЛИЯ"" at bounding box center [114, 90] width 163 height 11
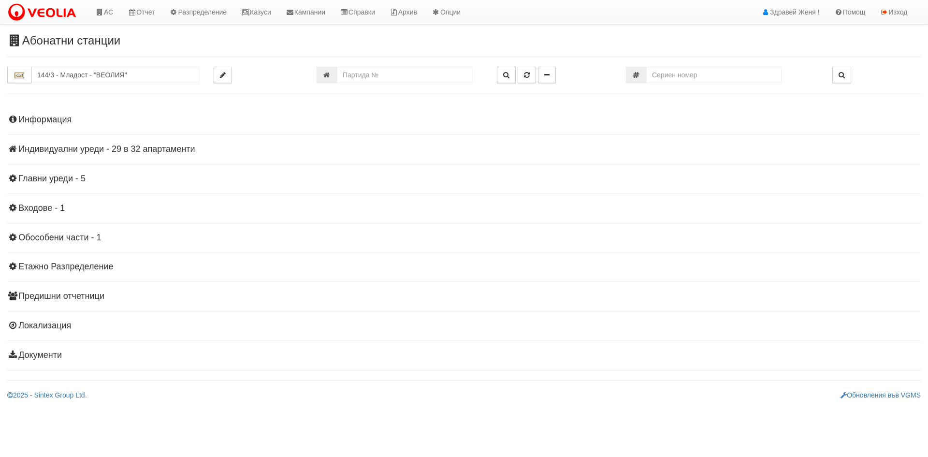
click at [113, 147] on h4 "Индивидуални уреди - 29 в 32 апартаменти" at bounding box center [463, 149] width 913 height 10
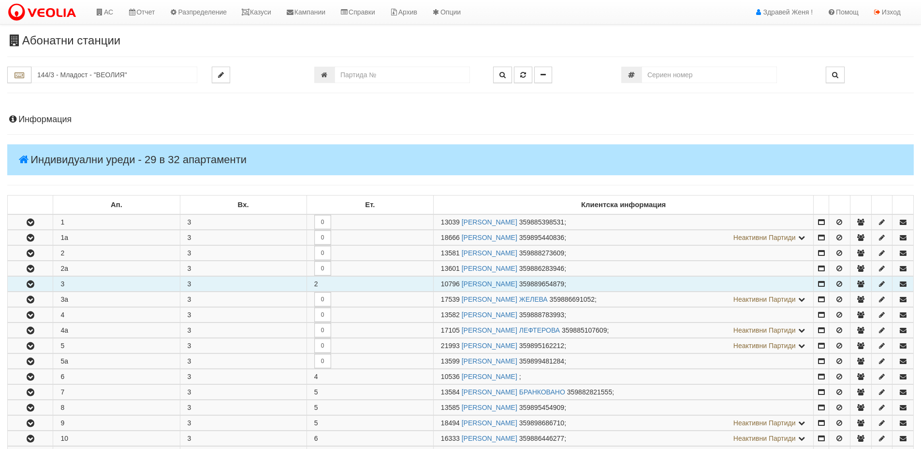
click at [28, 283] on icon "button" at bounding box center [31, 284] width 12 height 7
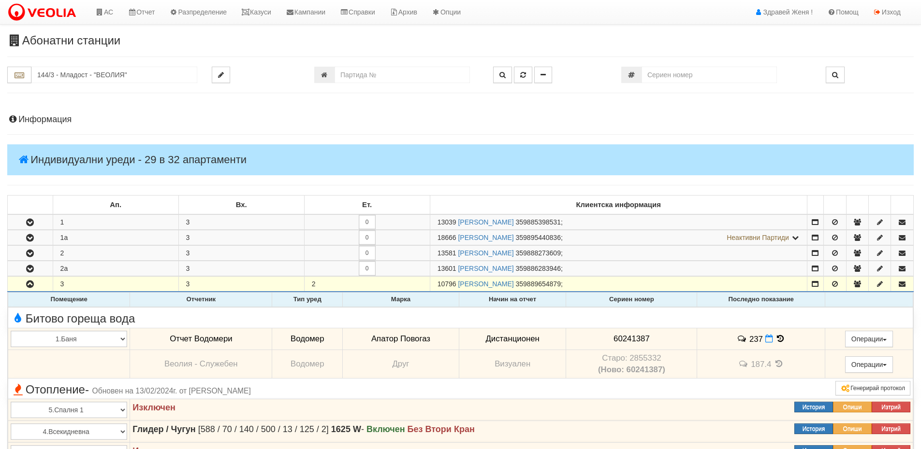
click at [779, 339] on icon at bounding box center [780, 339] width 11 height 8
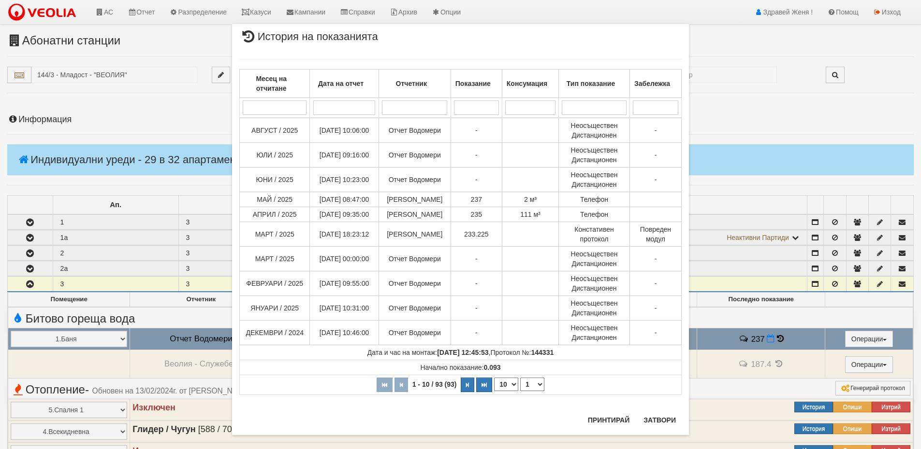
click at [207, 323] on div "× История на показанията Месец на отчитане Дата на отчет Отчетник Показание Кон…" at bounding box center [460, 230] width 565 height 460
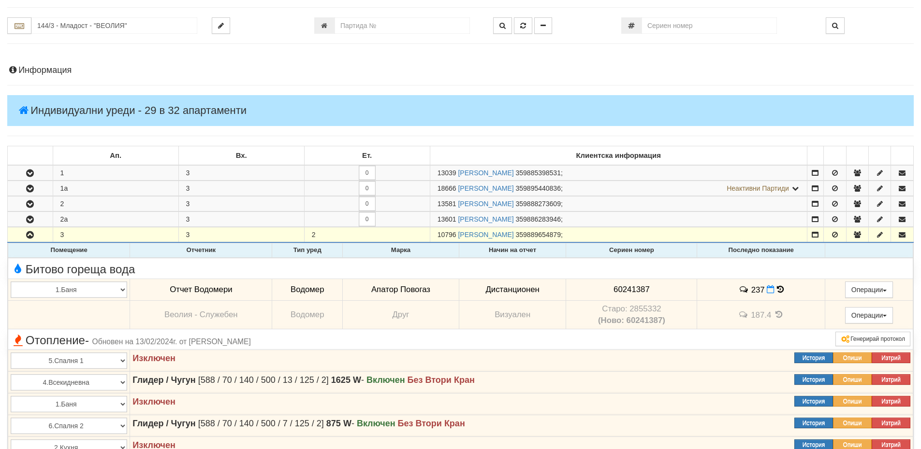
scroll to position [97, 0]
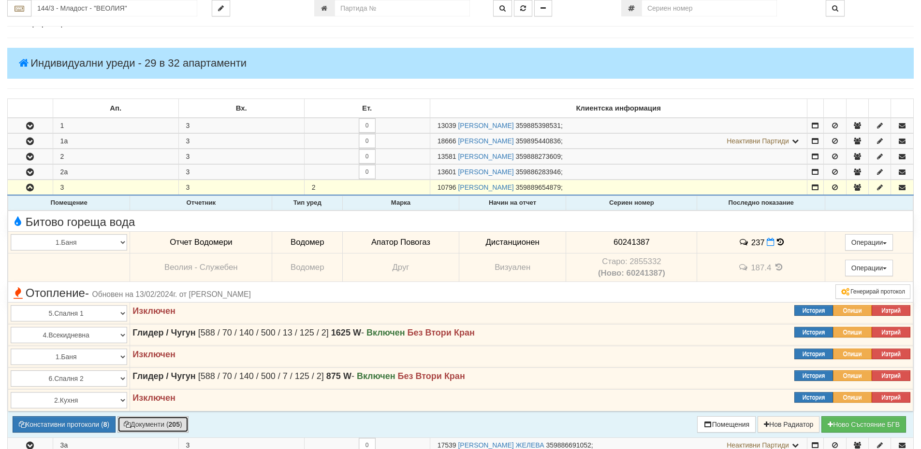
click at [144, 429] on button "Документи ( 205 )" at bounding box center [152, 425] width 71 height 16
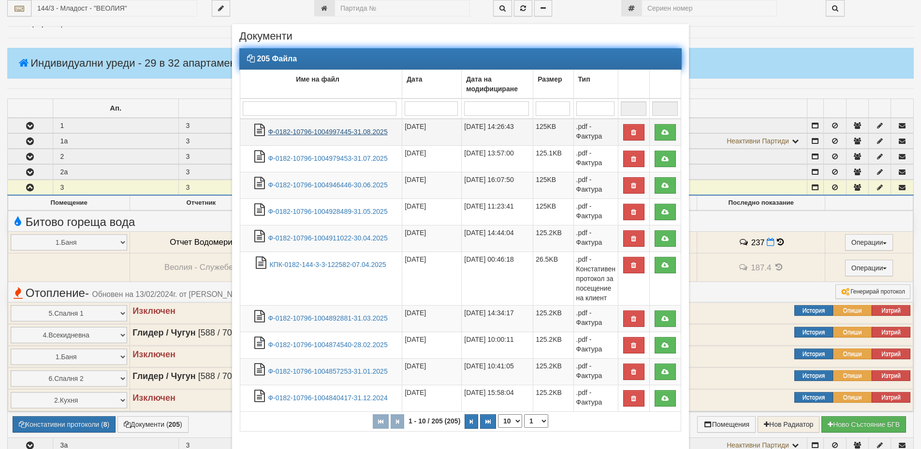
click at [350, 130] on link "Ф-0182-10796-1004997445-31.08.2025" at bounding box center [327, 132] width 119 height 8
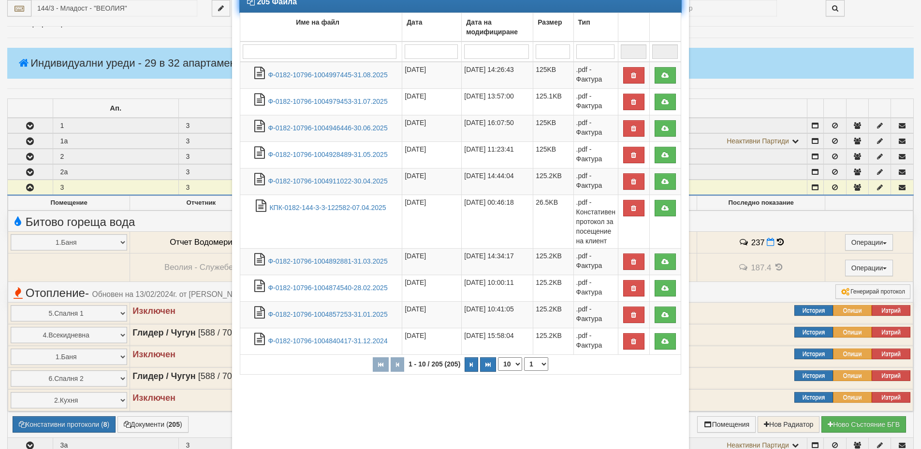
scroll to position [120, 0]
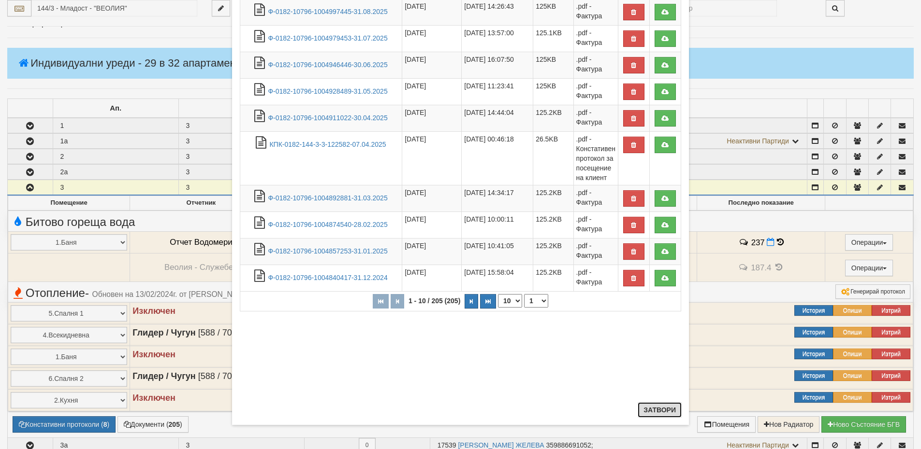
click at [647, 408] on button "Затвори" at bounding box center [659, 410] width 44 height 15
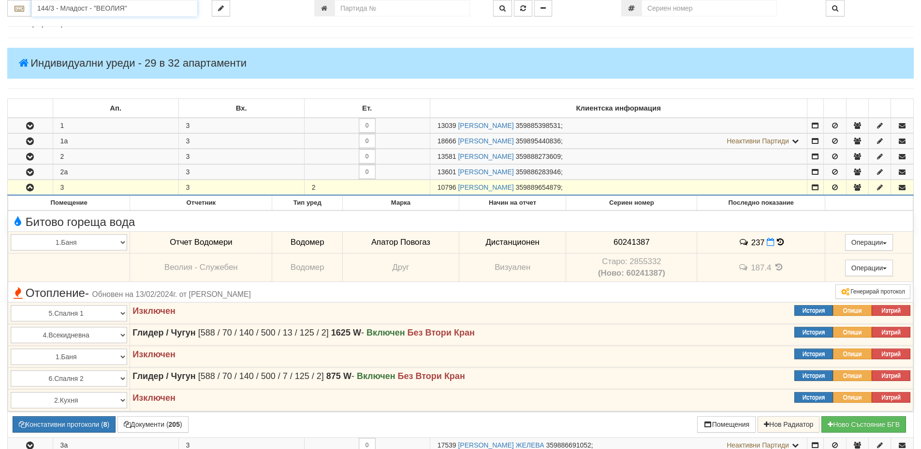
click at [58, 10] on input "144/3 - Младост - "ВЕОЛИЯ"" at bounding box center [114, 8] width 166 height 16
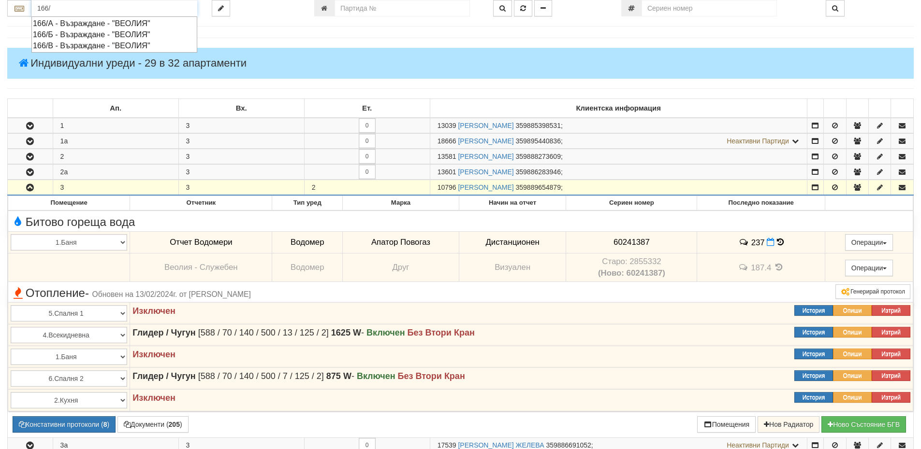
click at [90, 34] on div "166/Б - Възраждане - "ВЕОЛИЯ"" at bounding box center [114, 34] width 163 height 11
type input "166/Б - Възраждане - "ВЕОЛИЯ""
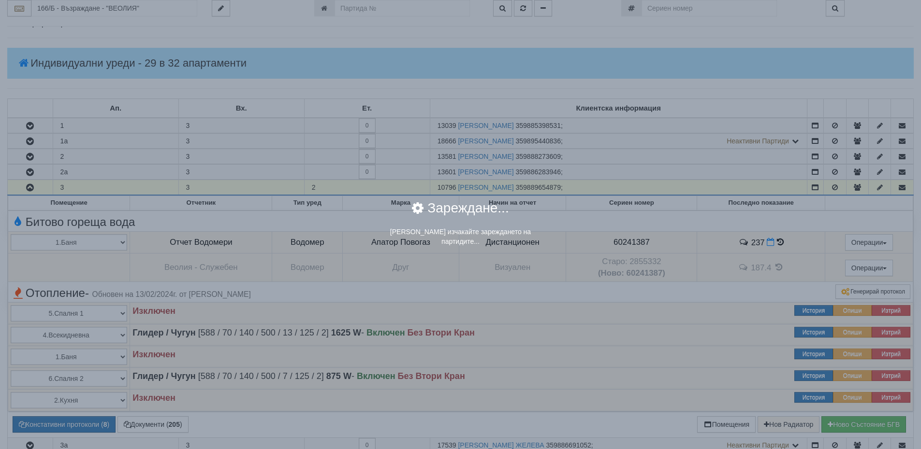
scroll to position [0, 0]
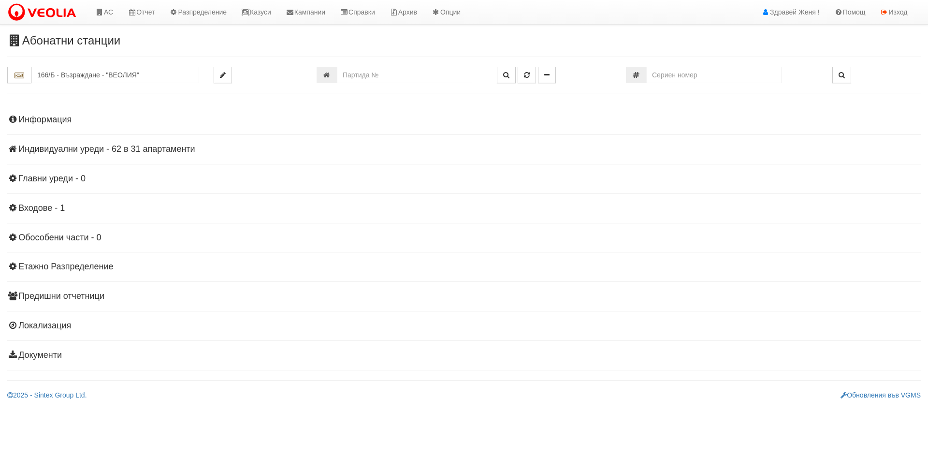
click at [116, 146] on h4 "Индивидуални уреди - 62 в 31 апартаменти" at bounding box center [463, 149] width 913 height 10
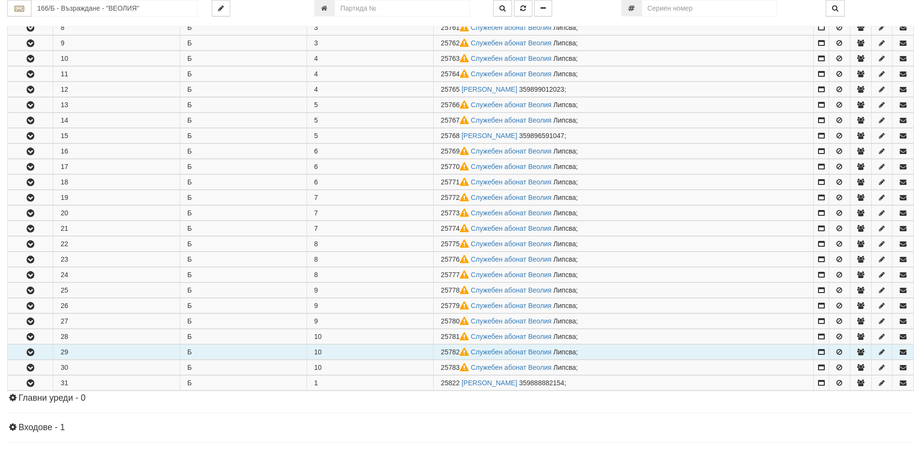
scroll to position [338, 0]
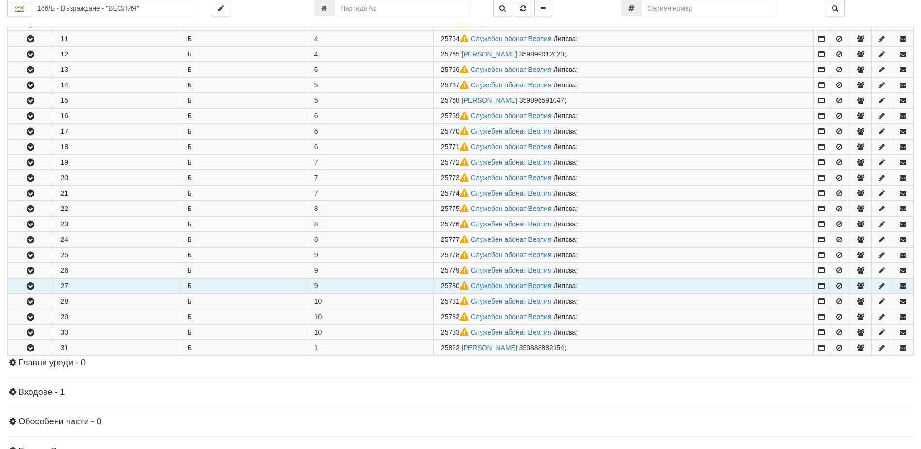
click at [31, 285] on icon "button" at bounding box center [31, 286] width 12 height 7
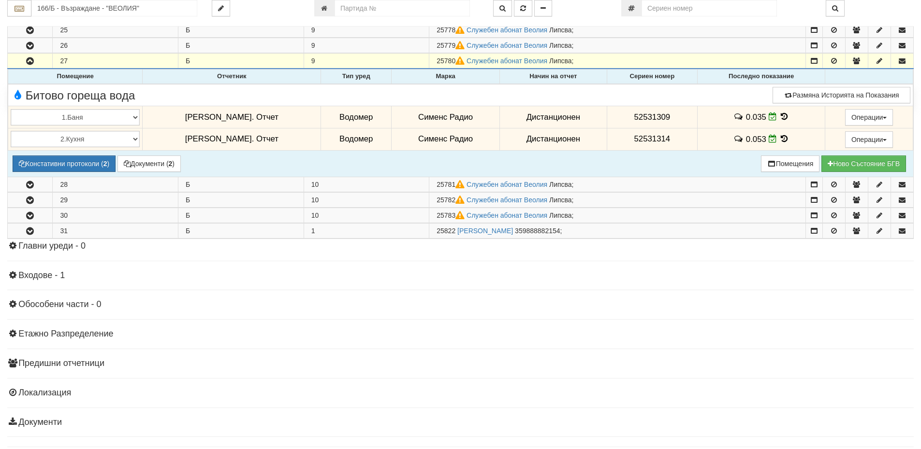
scroll to position [540, 0]
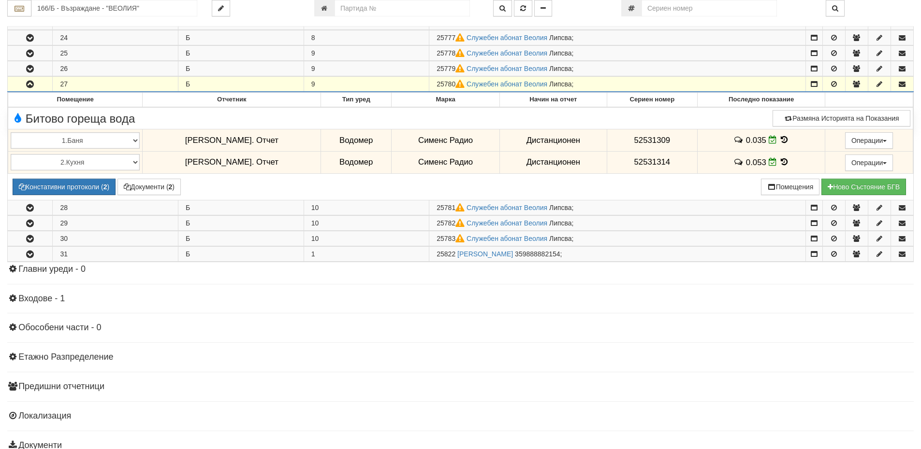
drag, startPoint x: 459, startPoint y: 83, endPoint x: 437, endPoint y: 83, distance: 21.3
click at [434, 85] on td "25780 Служебен абонат Веолия Липсва ;" at bounding box center [617, 84] width 376 height 15
copy span "25780"
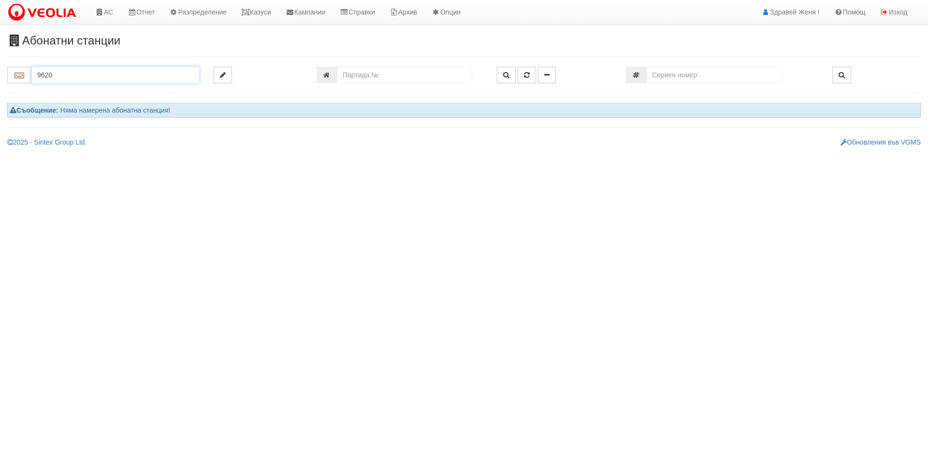
click at [73, 73] on input "9620" at bounding box center [115, 75] width 168 height 16
type input "9620"
click at [361, 77] on input "number" at bounding box center [404, 75] width 135 height 16
type input "9620"
type input "003/1 - "ВЕОЛИЯ ЕНЕРДЖИ ВАРНА " ЕАД"
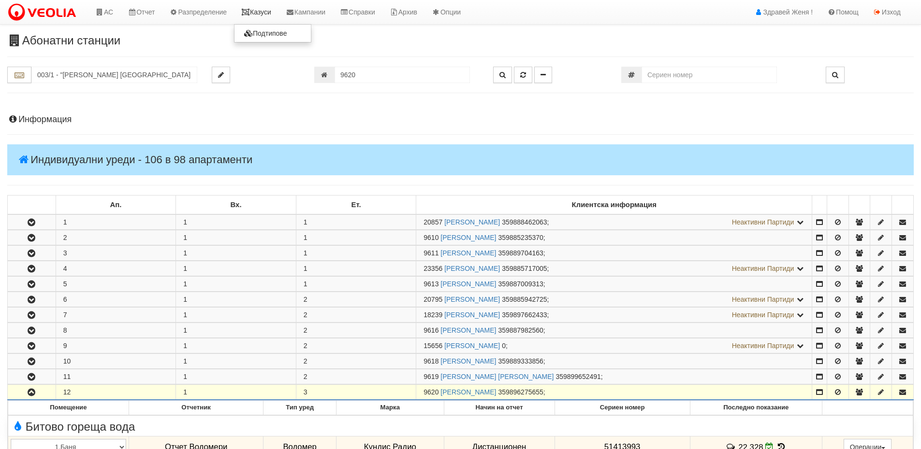
click at [249, 12] on icon at bounding box center [245, 12] width 9 height 7
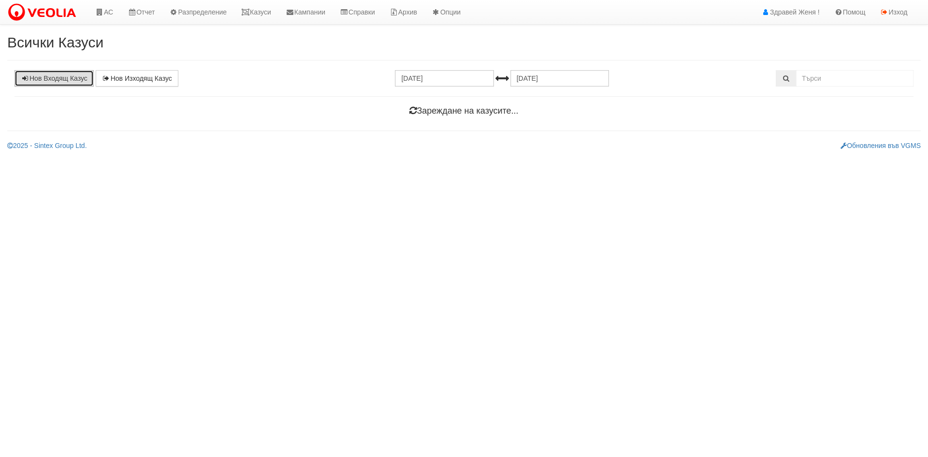
click at [66, 80] on link "Нов Входящ Казус" at bounding box center [53, 78] width 79 height 16
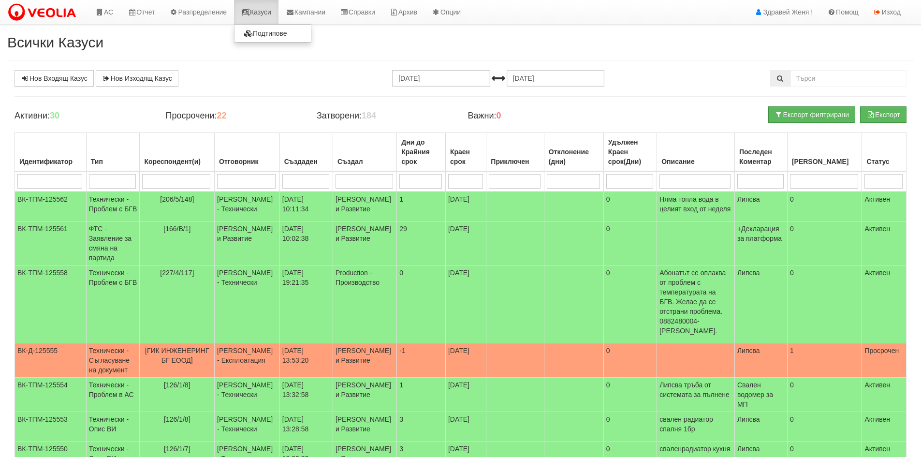
click at [270, 10] on link "Казуси" at bounding box center [256, 12] width 44 height 24
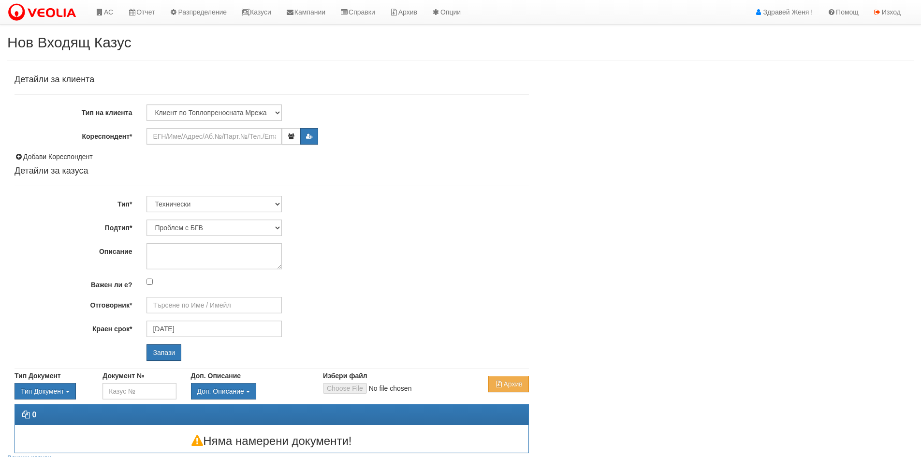
type input "[PERSON_NAME] - Технически"
click at [200, 139] on input "Кореспондент*" at bounding box center [213, 136] width 135 height 16
click at [172, 143] on input "Кореспондент*" at bounding box center [213, 136] width 135 height 16
paste input "25780"
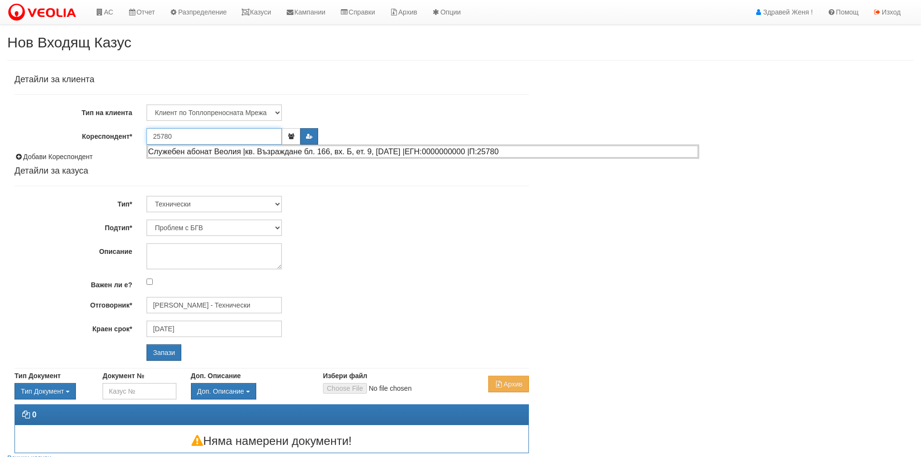
click at [230, 149] on div "Служебен абонат Веолия |кв. Възраждане бл. 166, вх. Б, ет. 9, ап. 27 |ЕГН:00000…" at bounding box center [422, 151] width 550 height 12
type input "Служебен абонат Веолия"
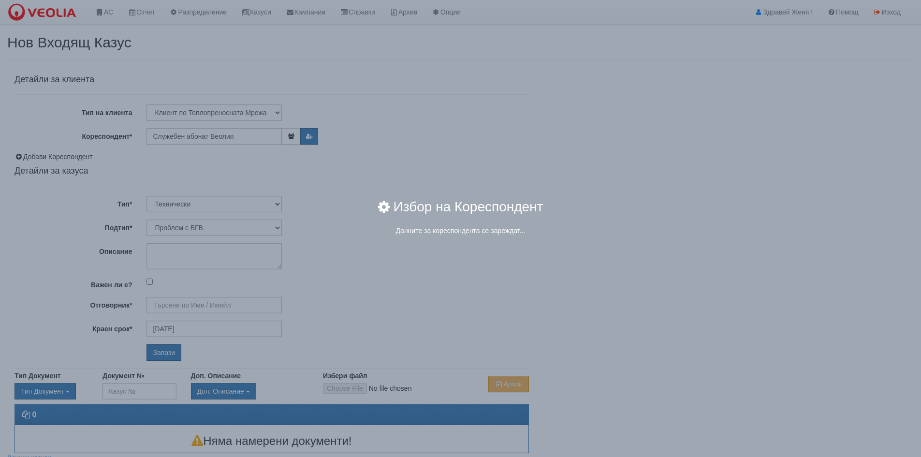
type input "[PERSON_NAME] - Технически"
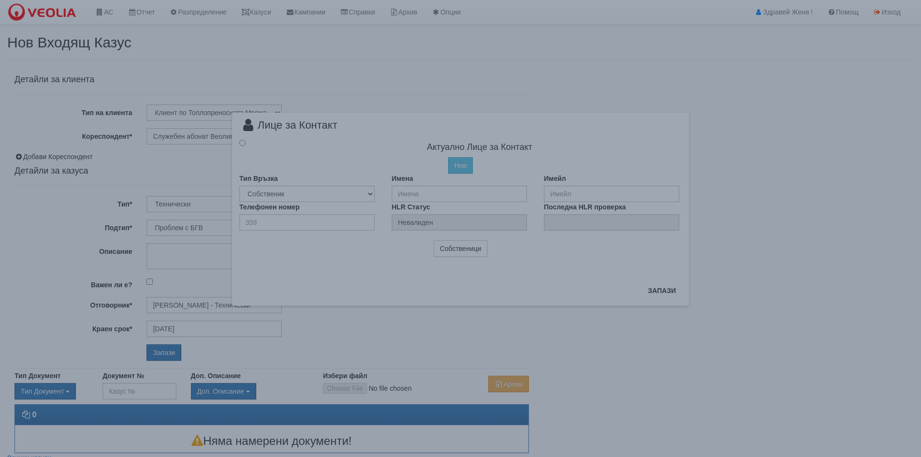
radio input "true"
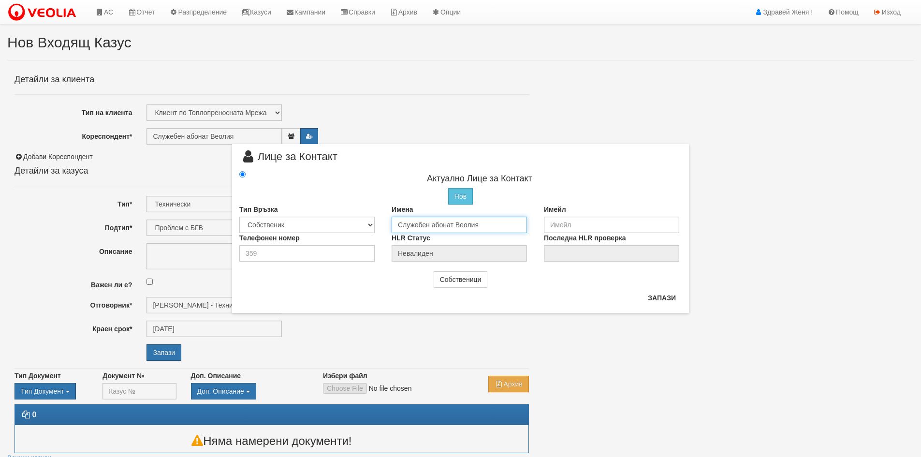
click at [404, 224] on input "Служебен абонат Веолия" at bounding box center [458, 224] width 135 height 16
drag, startPoint x: 476, startPoint y: 224, endPoint x: 351, endPoint y: 224, distance: 125.6
click at [351, 224] on div "Тип Връзка Собственик Наемател Роднина Съсед Приятел Имена лужебен абонат Веоли…" at bounding box center [460, 218] width 457 height 29
click at [446, 223] on input "Иван ДимитровИванов" at bounding box center [458, 224] width 135 height 16
type input "[PERSON_NAME]"
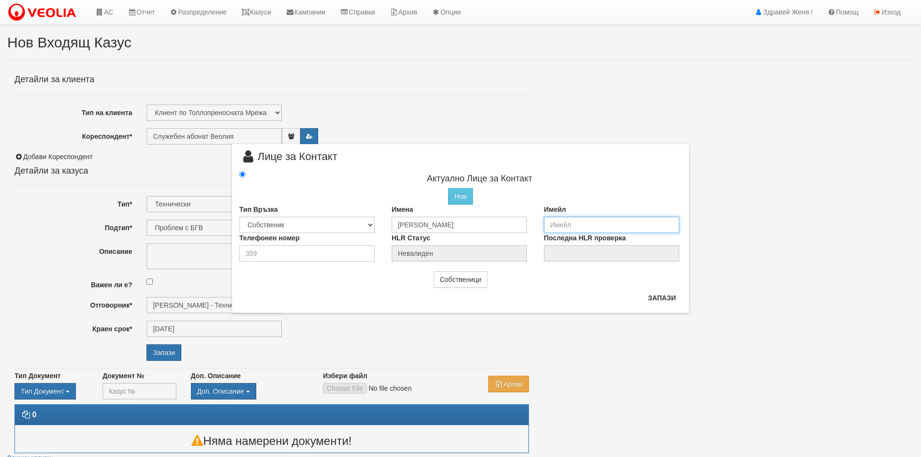
click at [566, 226] on input "email" at bounding box center [611, 224] width 135 height 16
type input "и"
type input "[PERSON_NAME][EMAIL_ADDRESS][DOMAIN_NAME]"
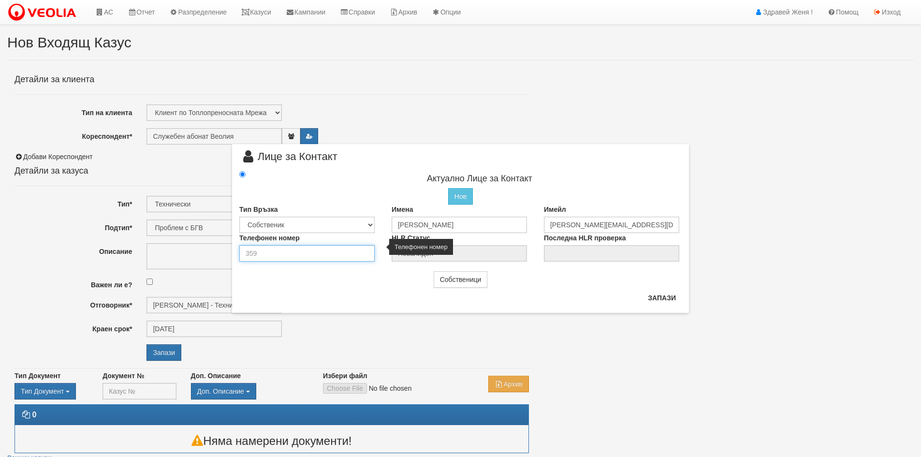
click at [293, 249] on input "number" at bounding box center [306, 253] width 135 height 16
type input "0894760720"
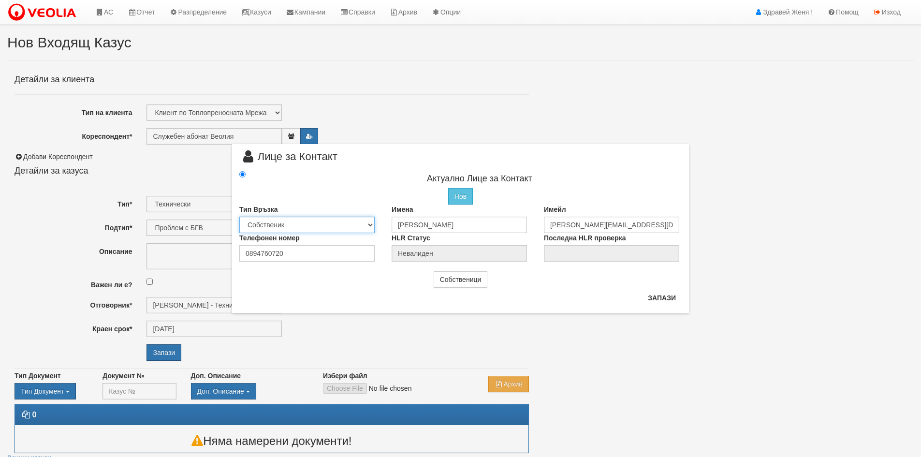
click at [370, 225] on select "Собственик Наемател Роднина Съсед Приятел" at bounding box center [306, 224] width 135 height 16
click at [239, 216] on select "Собственик Наемател Роднина Съсед Приятел" at bounding box center [306, 224] width 135 height 16
click at [650, 297] on button "Запази" at bounding box center [662, 297] width 40 height 15
type input "[PERSON_NAME]"
radio input "true"
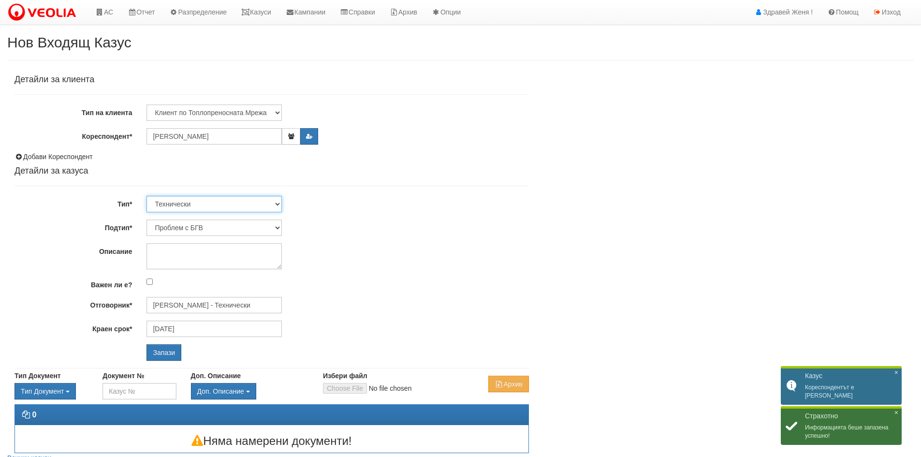
click at [274, 203] on select "Технически ФТС Търговски Административен Производствен Експлоатационен Финансов…" at bounding box center [213, 204] width 135 height 16
select select "1"
click at [146, 196] on select "Технически ФТС Търговски Административен Производствен Експлоатационен Финансов…" at bounding box center [213, 204] width 135 height 16
type input "[DATE]"
type input "[PERSON_NAME] и Развитие"
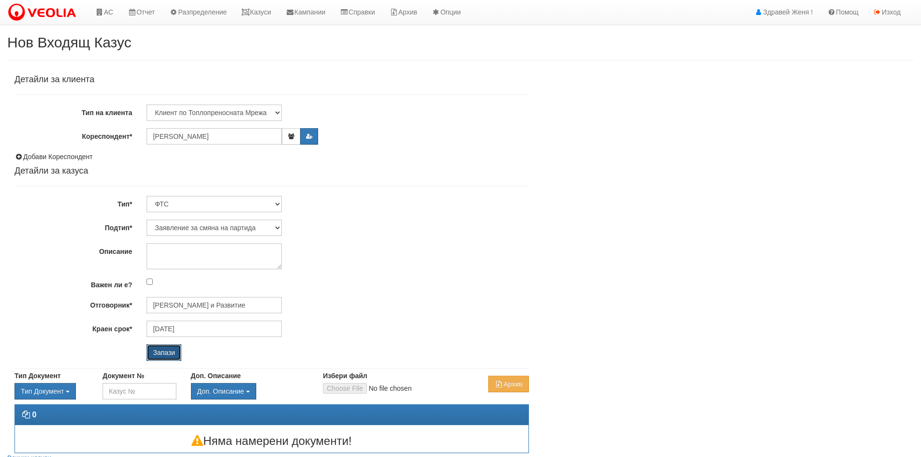
click at [162, 349] on input "Запази" at bounding box center [163, 352] width 35 height 16
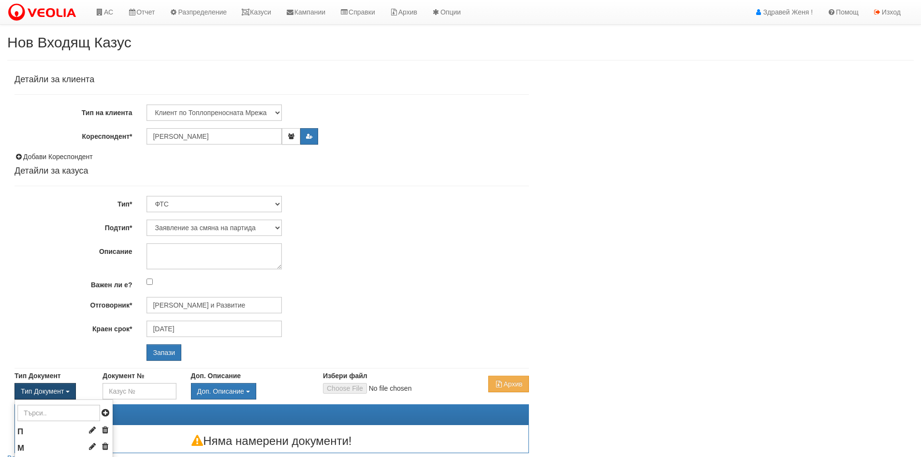
click at [52, 389] on span "Тип Документ" at bounding box center [42, 391] width 43 height 8
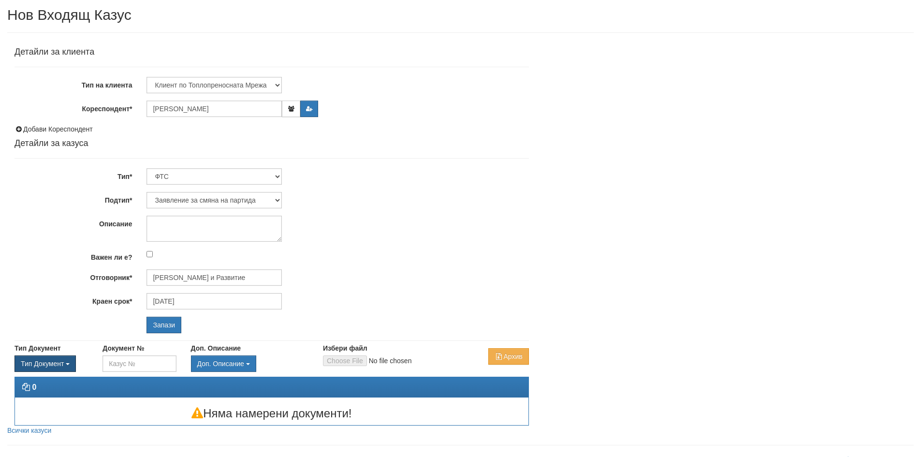
scroll to position [43, 0]
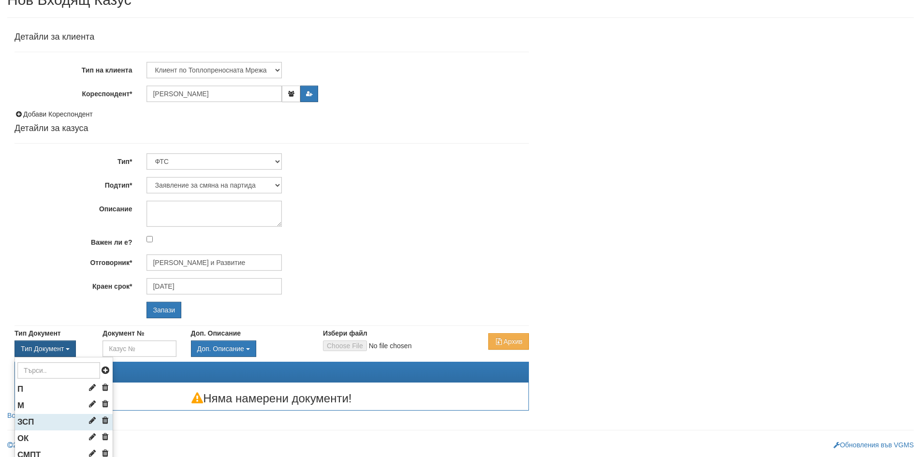
click at [33, 421] on span "ЗСП" at bounding box center [25, 421] width 16 height 9
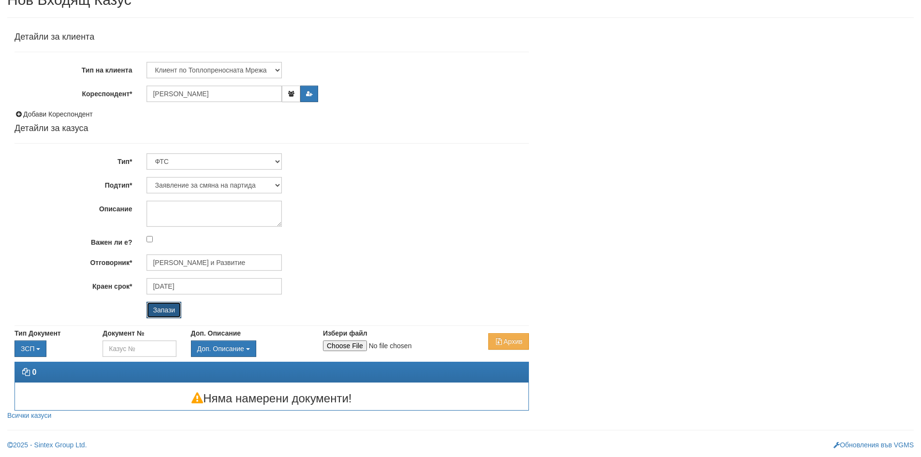
click at [169, 314] on input "Запази" at bounding box center [163, 310] width 35 height 16
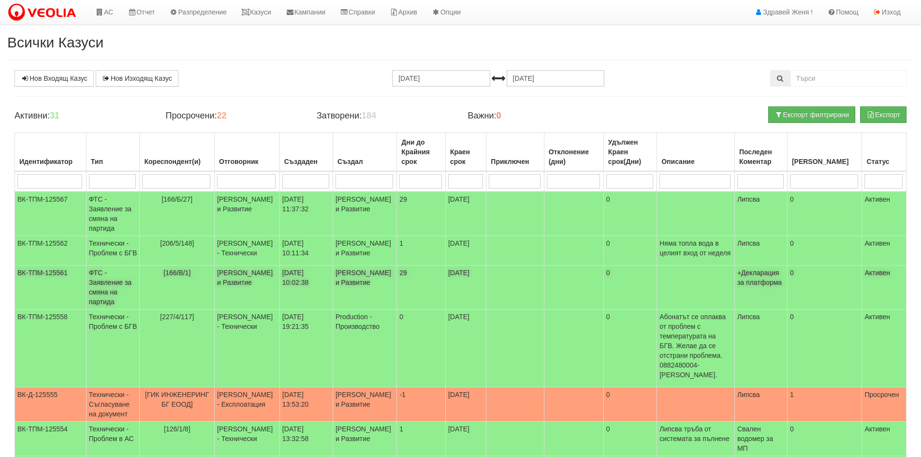
click at [243, 303] on td "[PERSON_NAME] и Развитие" at bounding box center [247, 287] width 65 height 44
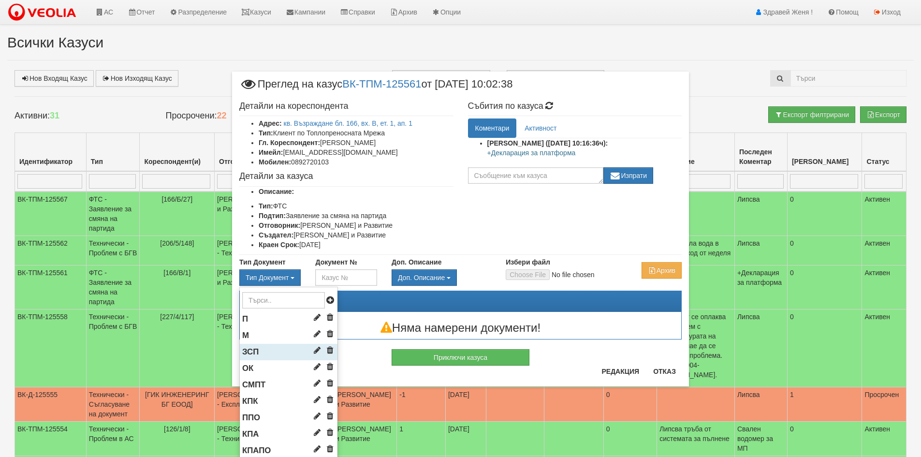
click at [255, 347] on span "ЗСП" at bounding box center [250, 351] width 16 height 9
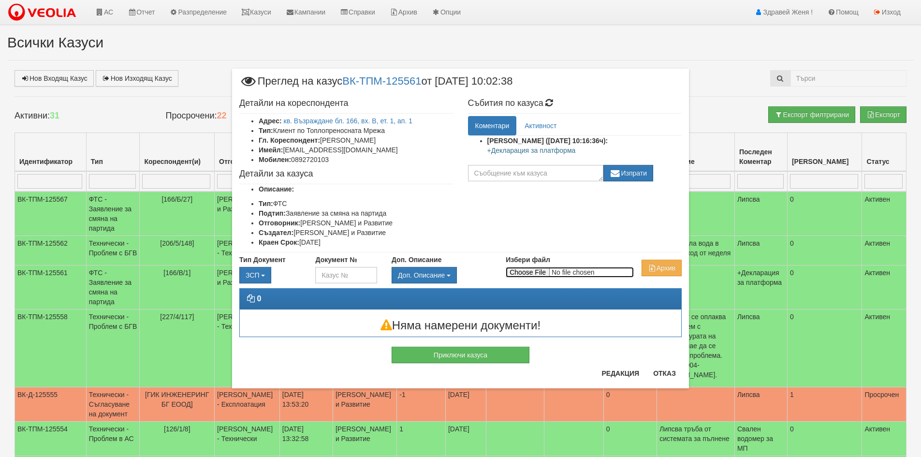
click at [508, 272] on input "Избери файл" at bounding box center [569, 272] width 128 height 11
click at [527, 275] on input "Избери файл" at bounding box center [569, 272] width 128 height 11
type input "C:\fakepath\DOC125.pdf"
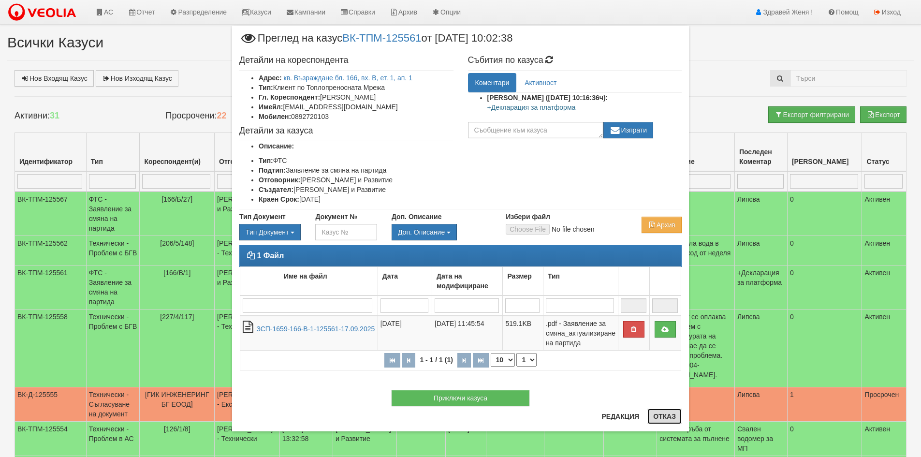
click at [663, 416] on button "Отказ" at bounding box center [664, 415] width 34 height 15
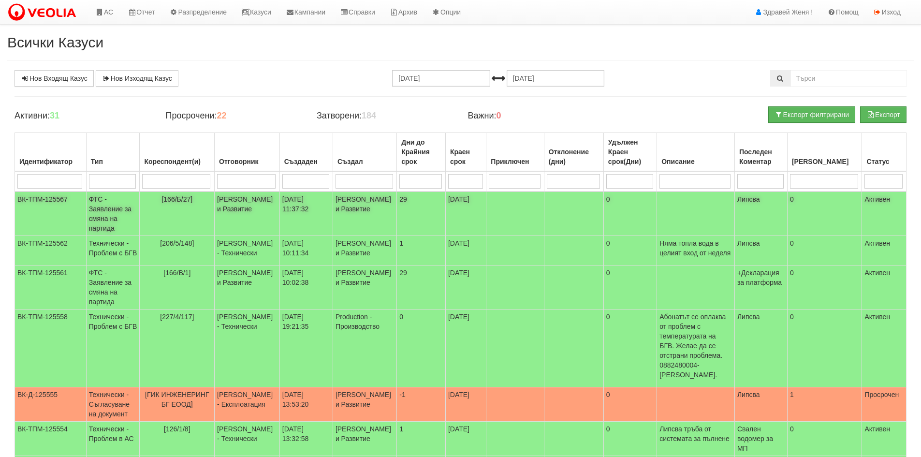
click at [272, 212] on td "[PERSON_NAME] и Развитие" at bounding box center [247, 213] width 65 height 44
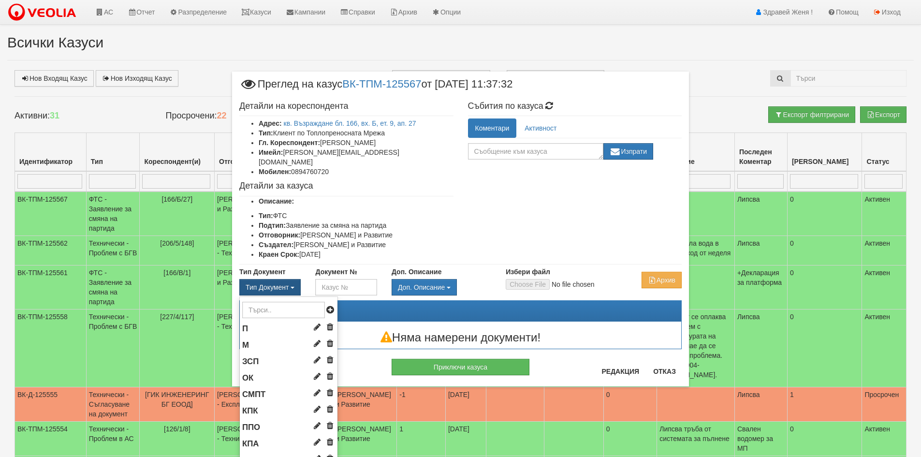
click at [283, 283] on span "Тип Документ" at bounding box center [266, 287] width 43 height 8
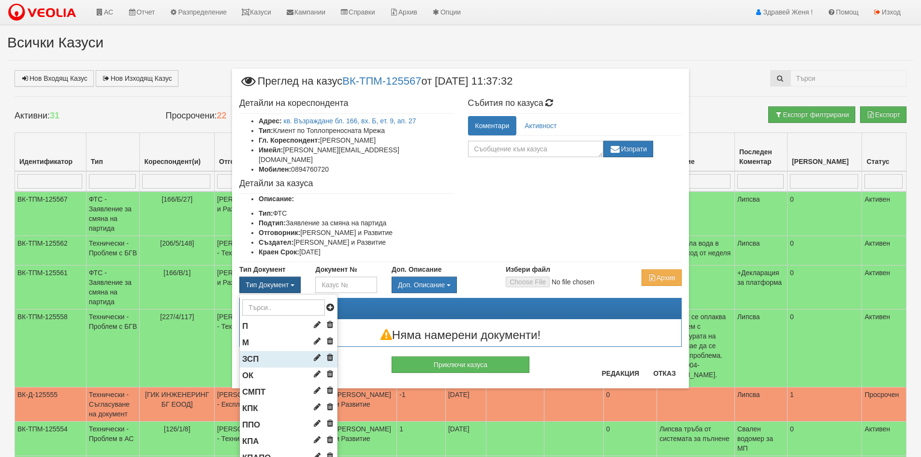
click at [276, 351] on li "ЗСП" at bounding box center [289, 359] width 98 height 16
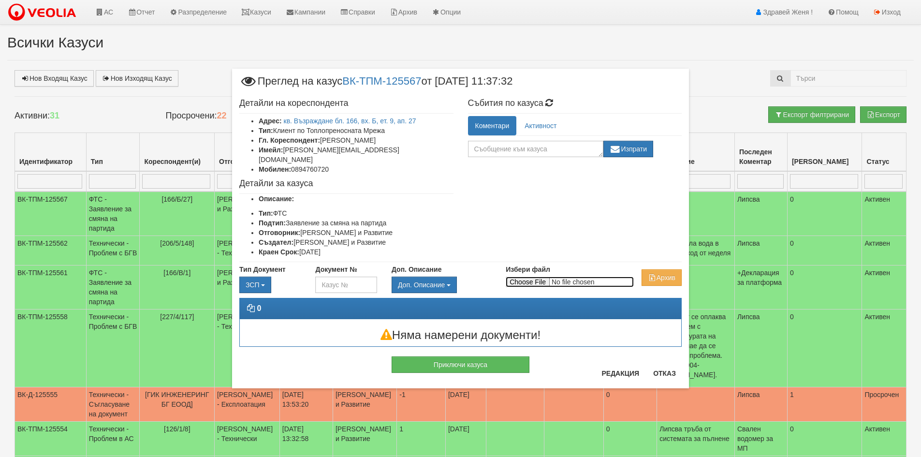
click at [527, 276] on input "Избери файл" at bounding box center [569, 281] width 128 height 11
click at [537, 276] on input "Избери файл" at bounding box center [569, 281] width 128 height 11
click at [521, 276] on input "Избери файл" at bounding box center [569, 281] width 128 height 11
type input "C:\fakepath\DOC126.pdf"
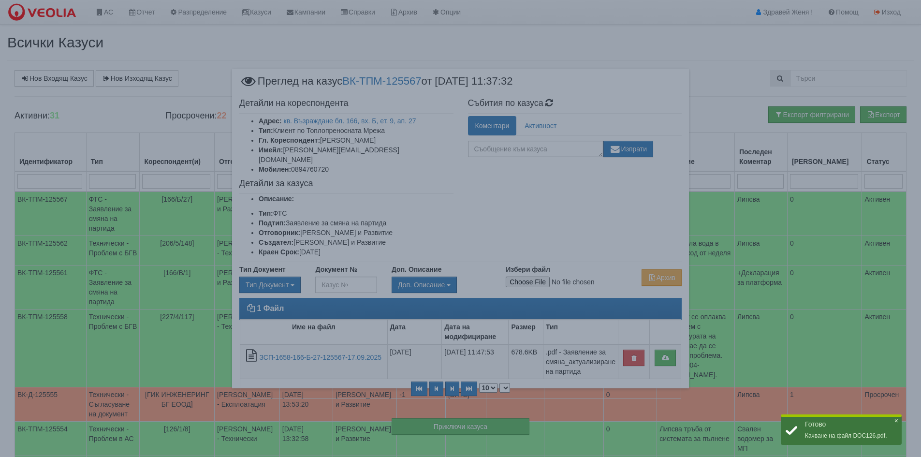
select select "1"
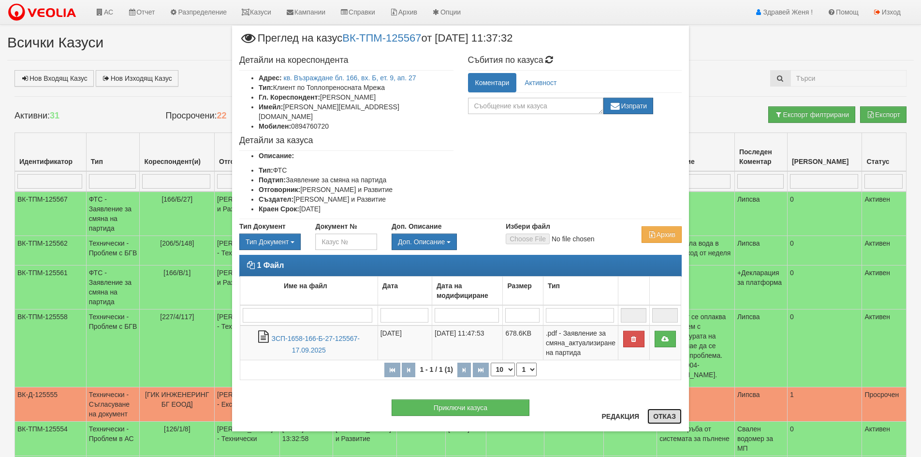
click at [663, 416] on button "Отказ" at bounding box center [664, 415] width 34 height 15
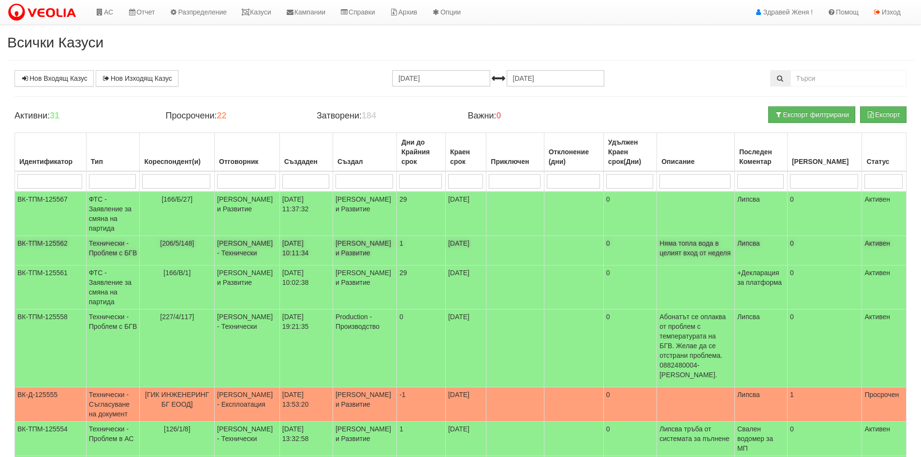
click at [184, 260] on td "[206/5/148]" at bounding box center [177, 250] width 75 height 29
